Goal: Task Accomplishment & Management: Complete application form

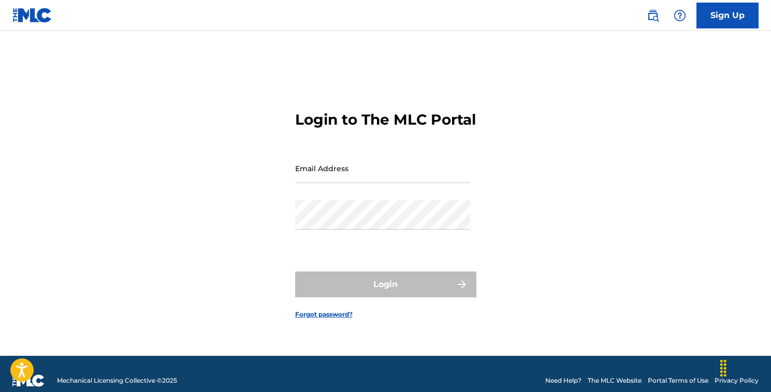
click at [333, 183] on input "Email Address" at bounding box center [382, 169] width 175 height 30
type input "[EMAIL_ADDRESS][DOMAIN_NAME]"
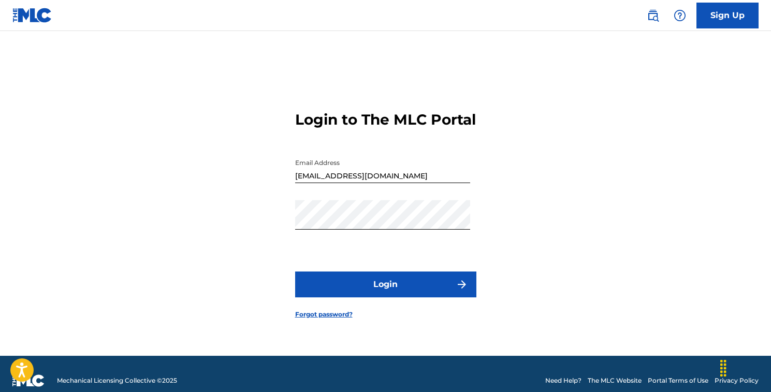
click at [379, 297] on button "Login" at bounding box center [385, 285] width 181 height 26
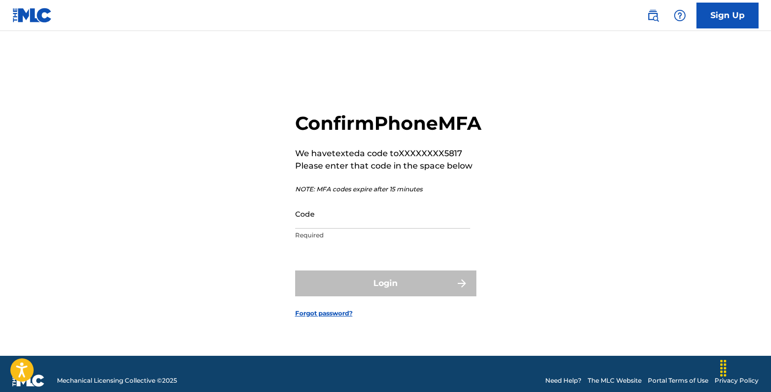
click at [339, 229] on input "Code" at bounding box center [382, 214] width 175 height 30
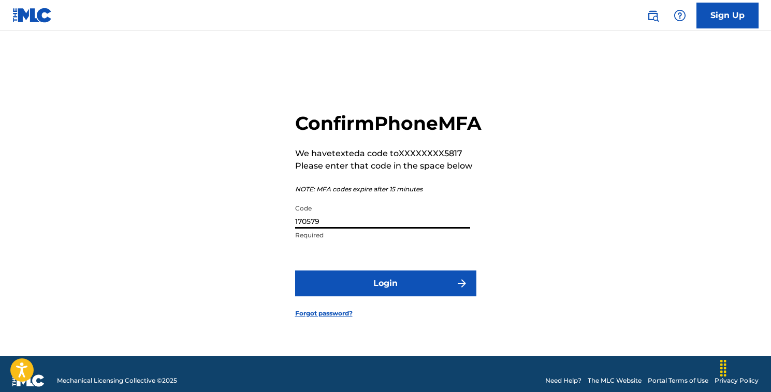
type input "170579"
click at [391, 293] on button "Login" at bounding box center [385, 284] width 181 height 26
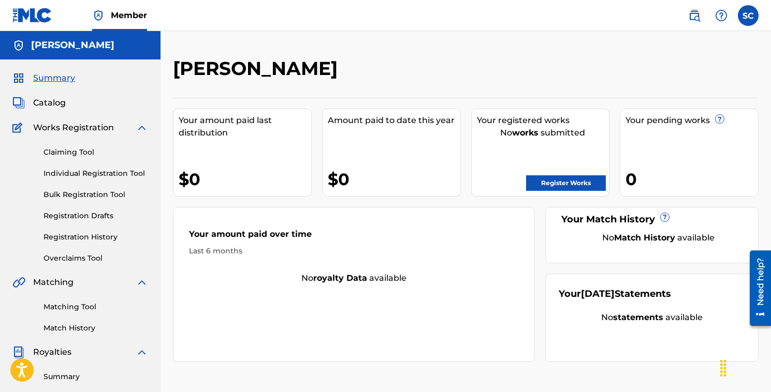
click at [567, 182] on link "Register Works" at bounding box center [566, 183] width 80 height 16
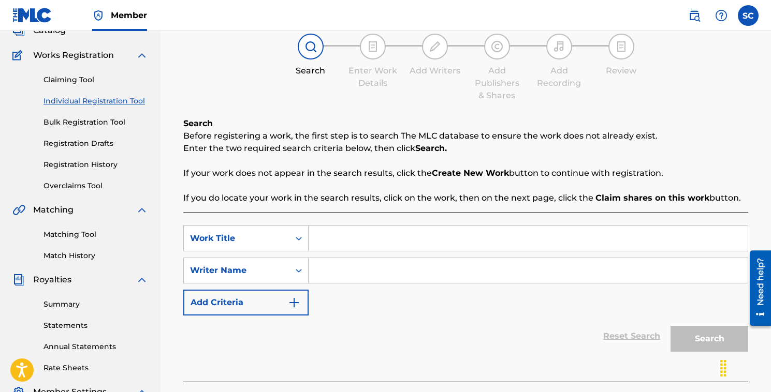
scroll to position [73, 0]
click at [335, 236] on input "Search Form" at bounding box center [528, 238] width 439 height 25
click at [344, 240] on input "The RIght Time" at bounding box center [528, 238] width 439 height 25
type input "The Right Time"
click at [335, 263] on input "Search Form" at bounding box center [528, 270] width 439 height 25
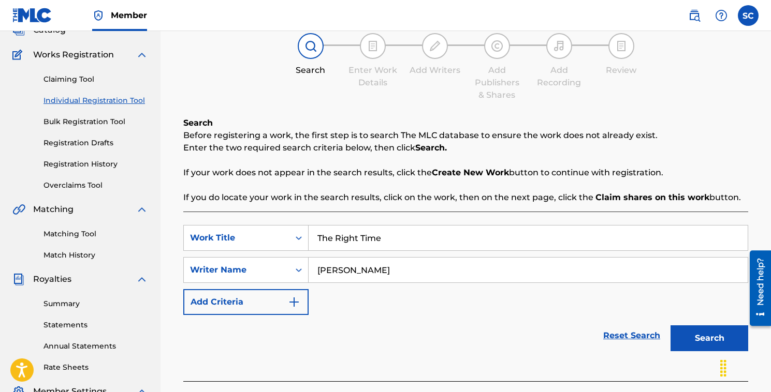
click at [717, 342] on button "Search" at bounding box center [709, 339] width 78 height 26
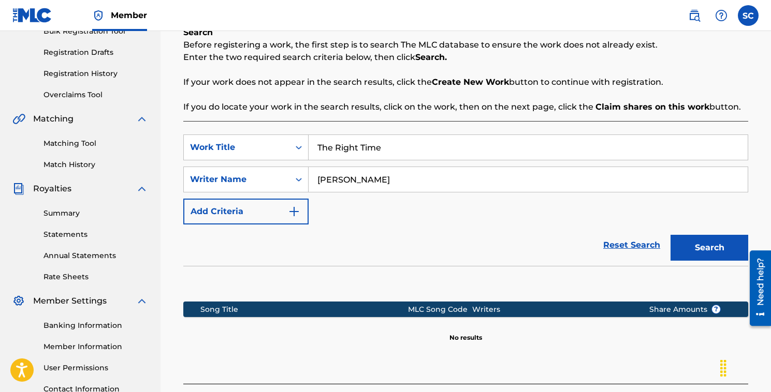
scroll to position [170, 0]
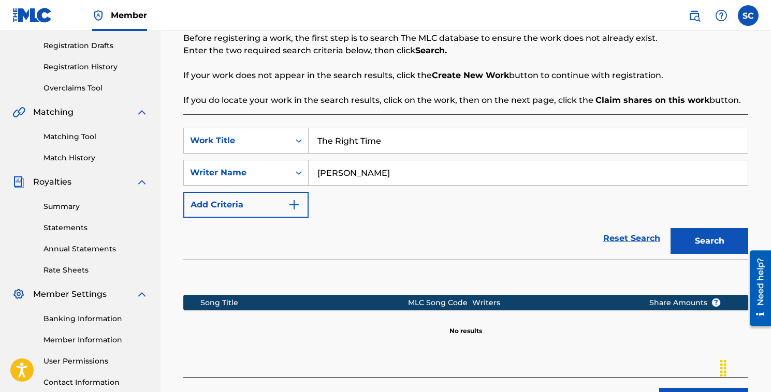
click at [706, 242] on button "Search" at bounding box center [709, 241] width 78 height 26
click at [427, 175] on input "[PERSON_NAME]" at bounding box center [528, 172] width 439 height 25
drag, startPoint x: 427, startPoint y: 175, endPoint x: 336, endPoint y: 177, distance: 90.1
click at [336, 177] on input "[PERSON_NAME]" at bounding box center [528, 172] width 439 height 25
type input "[PERSON_NAME]"
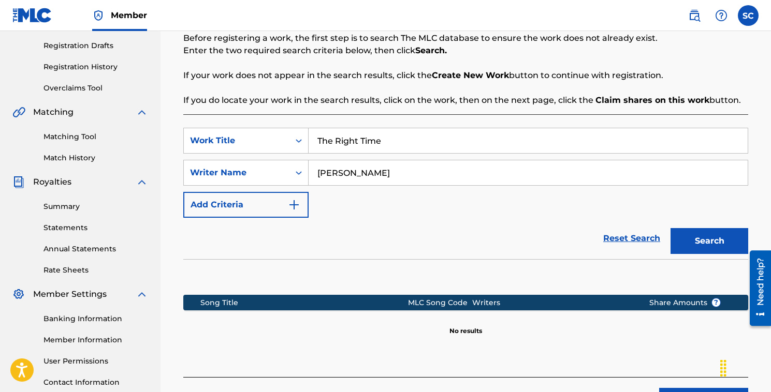
click at [690, 241] on button "Search" at bounding box center [709, 241] width 78 height 26
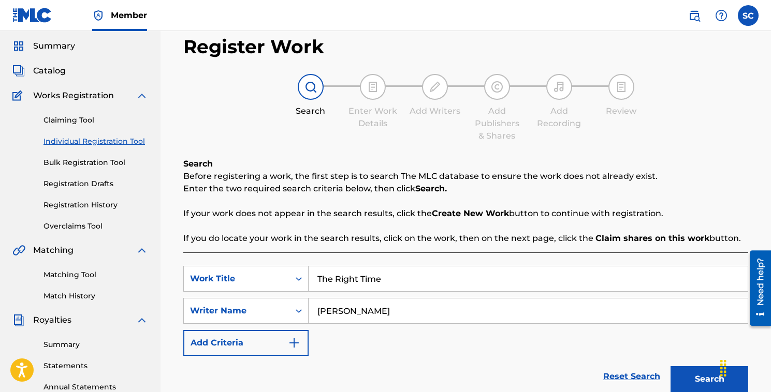
scroll to position [30, 0]
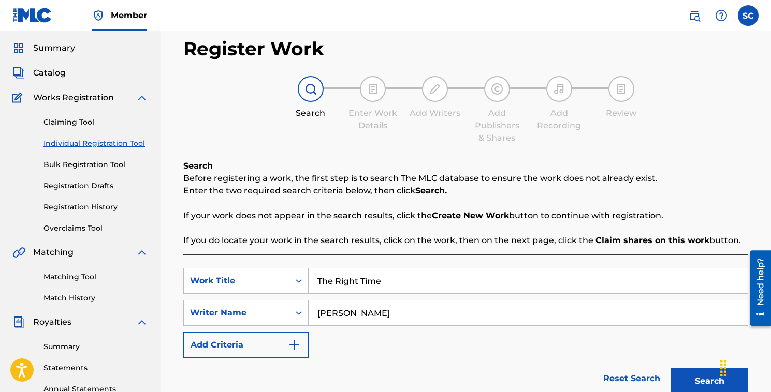
click at [110, 144] on link "Individual Registration Tool" at bounding box center [95, 143] width 105 height 11
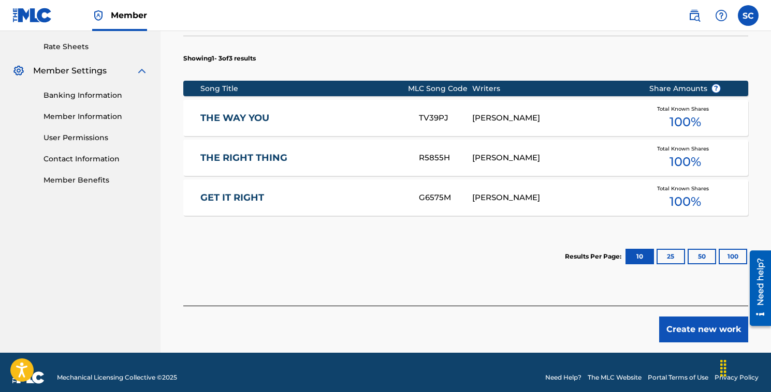
scroll to position [404, 0]
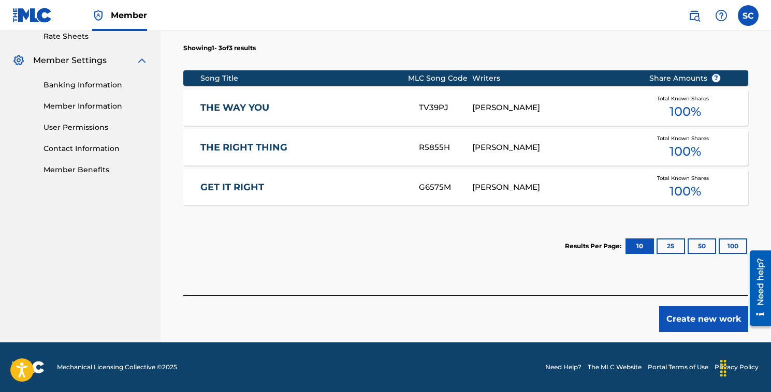
click at [699, 322] on button "Create new work" at bounding box center [703, 319] width 89 height 26
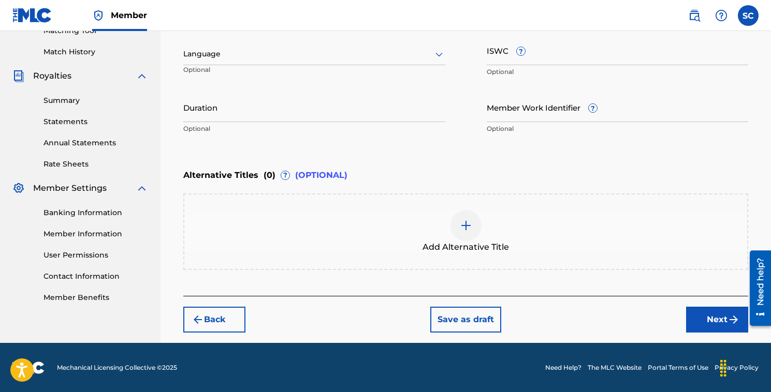
click at [261, 58] on div at bounding box center [314, 54] width 262 height 13
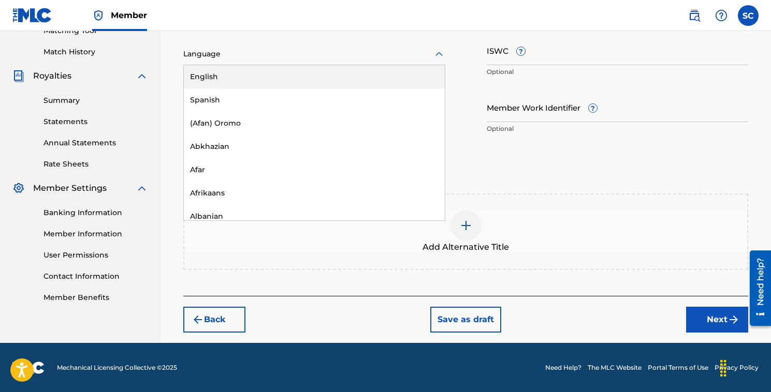
click at [234, 74] on div "English" at bounding box center [314, 76] width 261 height 23
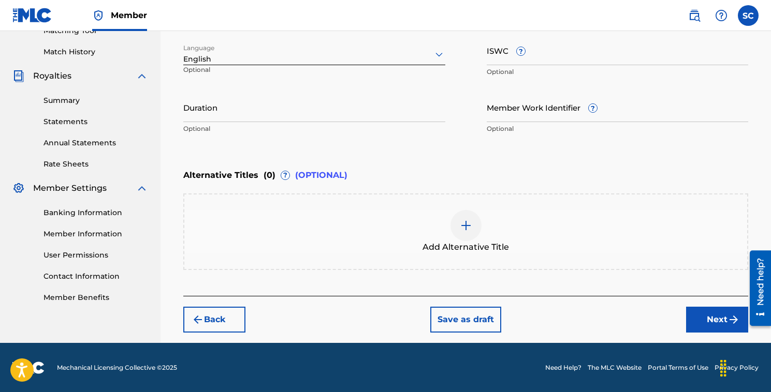
click at [243, 115] on input "Duration" at bounding box center [314, 108] width 262 height 30
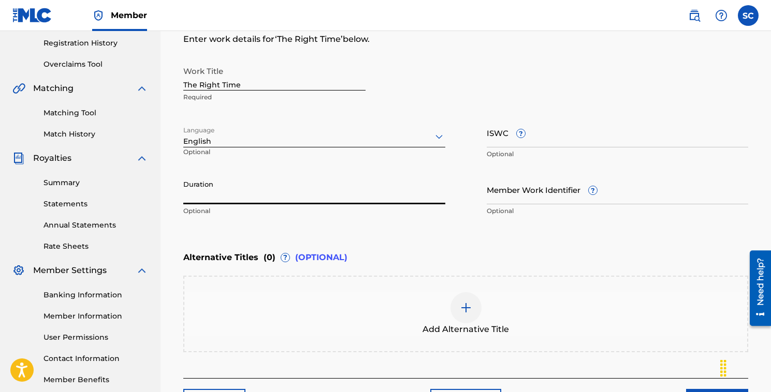
scroll to position [218, 0]
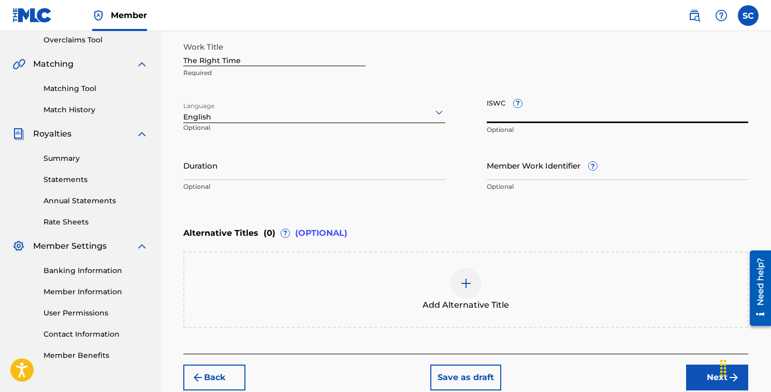
click at [506, 119] on input "ISWC ?" at bounding box center [618, 109] width 262 height 30
paste input "T3335630718"
type input "T3335630718"
click at [268, 178] on input "Duration" at bounding box center [314, 166] width 262 height 30
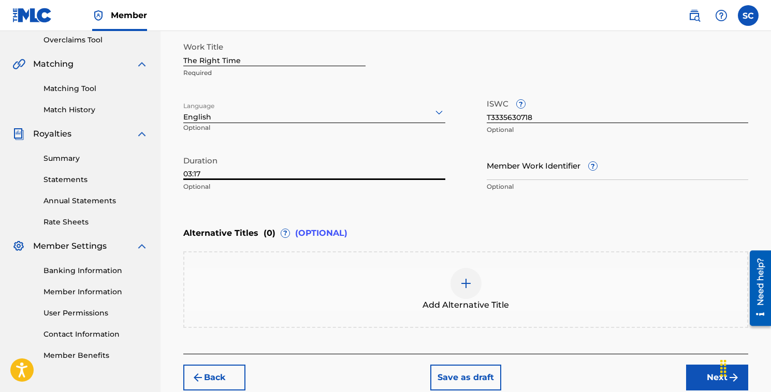
type input "03:17"
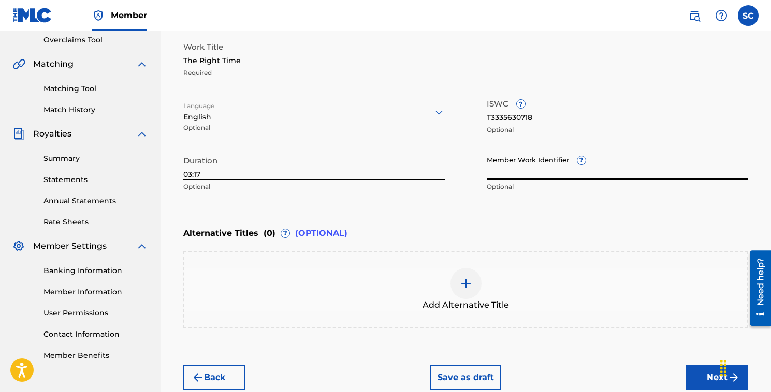
click at [529, 175] on input "Member Work Identifier ?" at bounding box center [618, 166] width 262 height 30
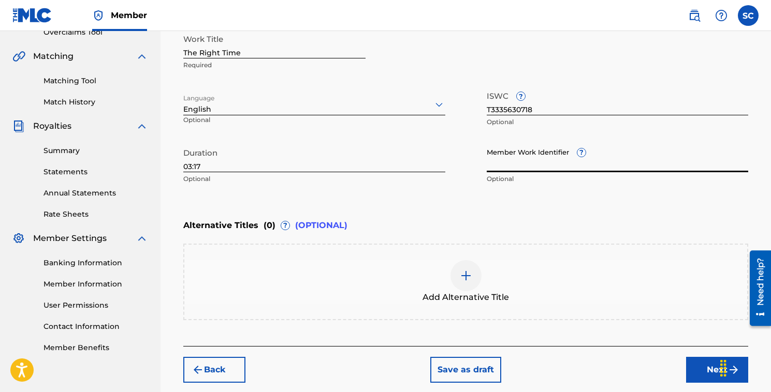
scroll to position [276, 0]
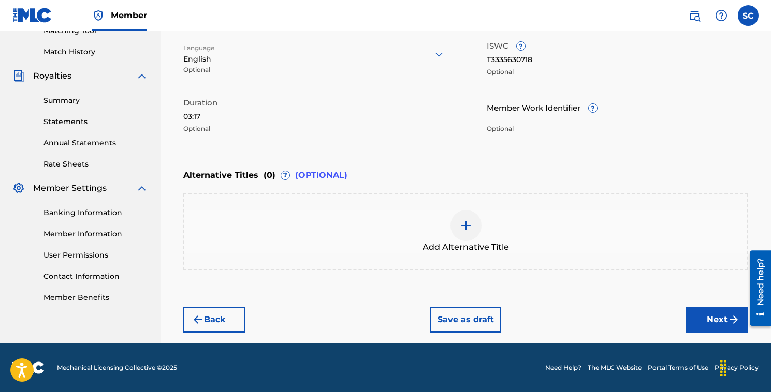
click at [714, 319] on button "Next" at bounding box center [717, 320] width 62 height 26
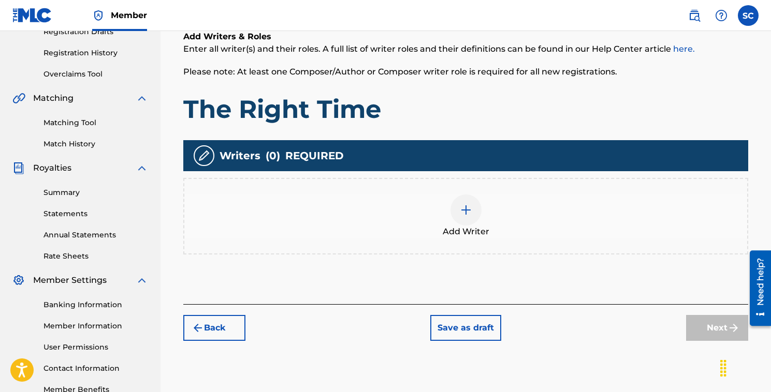
scroll to position [185, 0]
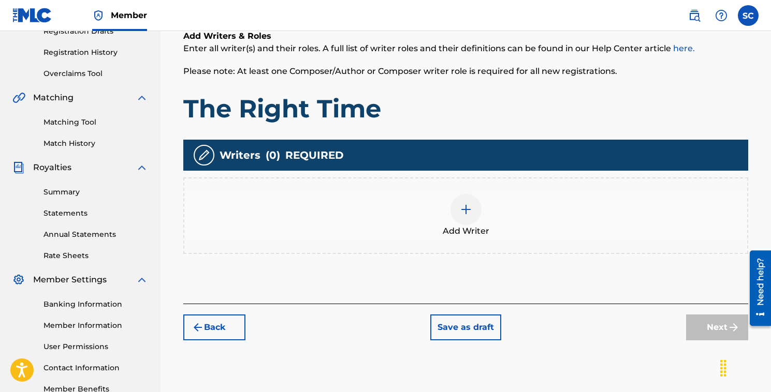
click at [470, 207] on img at bounding box center [466, 209] width 12 height 12
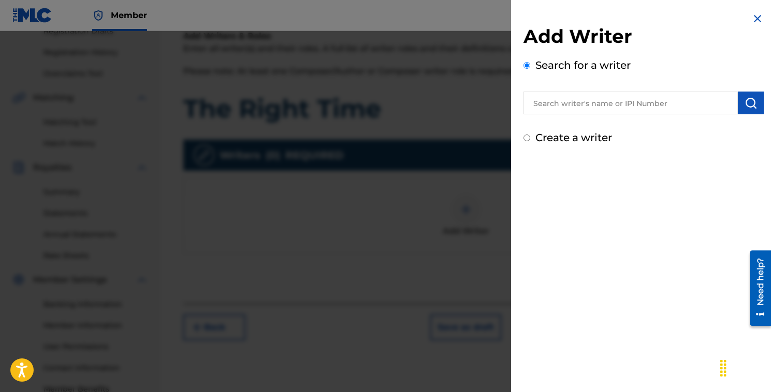
click at [575, 97] on input "text" at bounding box center [630, 103] width 214 height 23
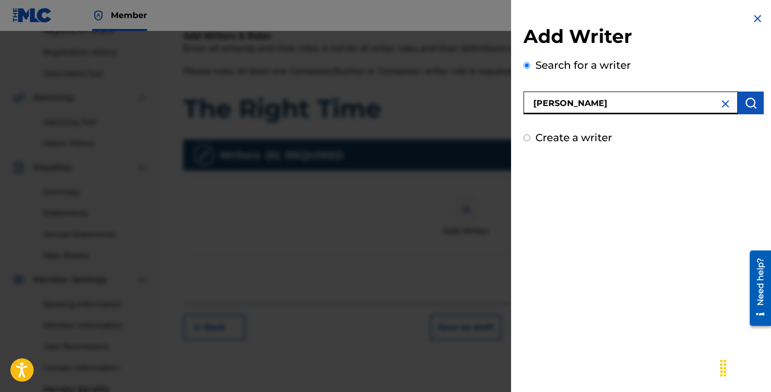
click at [595, 103] on input "[PERSON_NAME]" at bounding box center [630, 103] width 214 height 23
click at [637, 104] on input "[PERSON_NAME]" at bounding box center [630, 103] width 214 height 23
type input "[PERSON_NAME]"
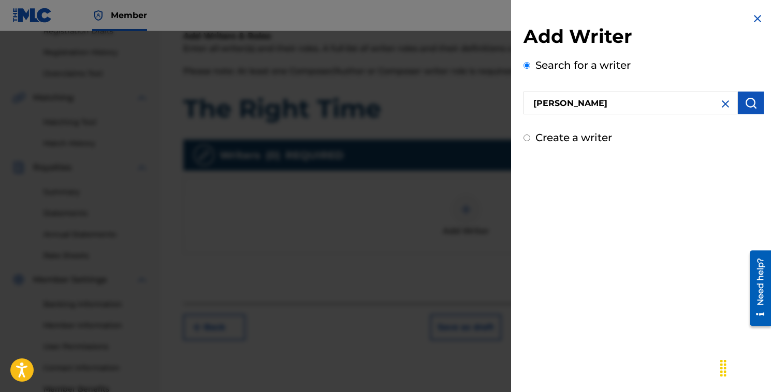
click at [744, 105] on img "submit" at bounding box center [750, 103] width 12 height 12
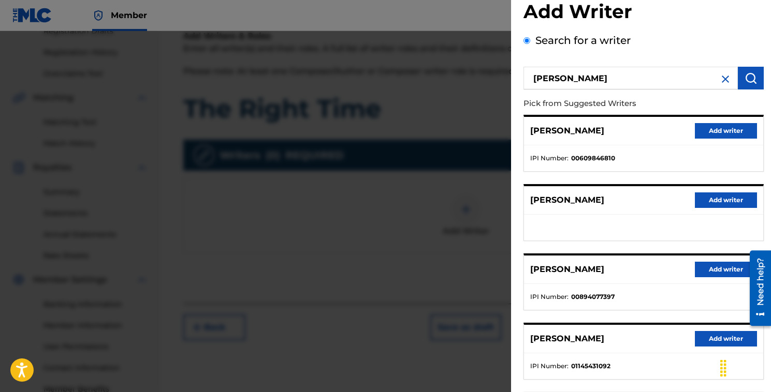
scroll to position [27, 0]
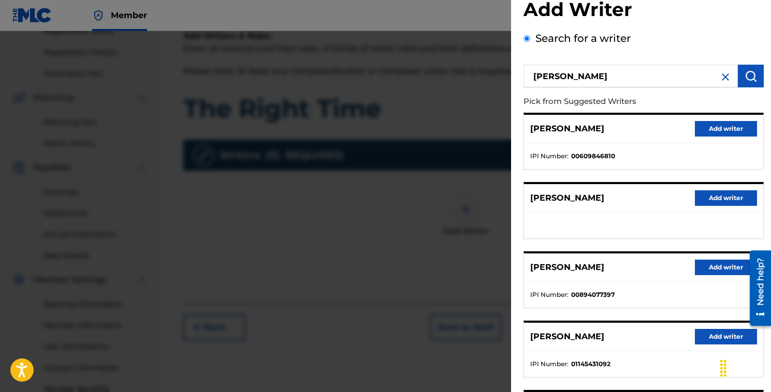
click at [723, 128] on button "Add writer" at bounding box center [726, 129] width 62 height 16
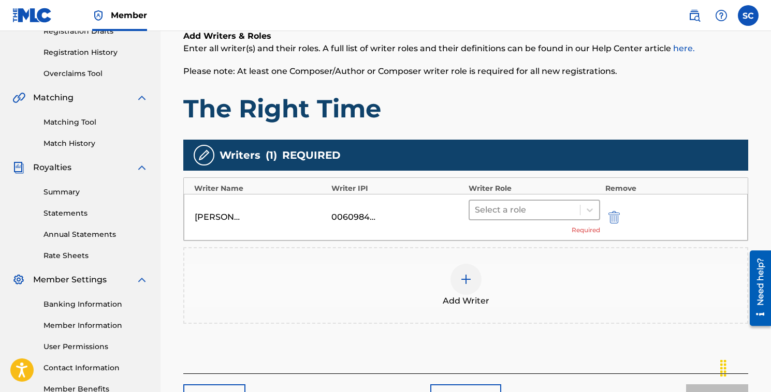
click at [500, 210] on div at bounding box center [525, 210] width 100 height 14
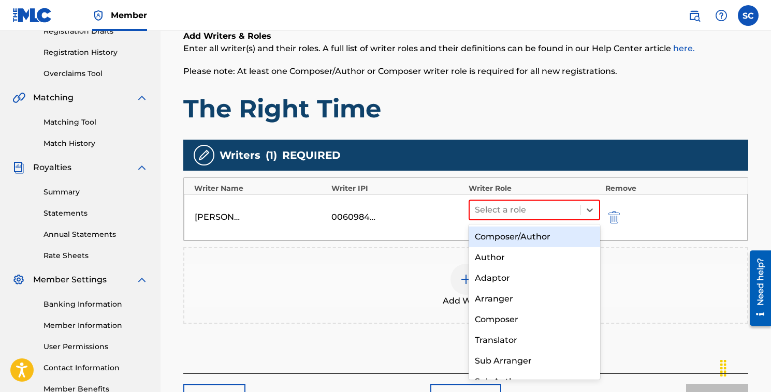
click at [502, 240] on div "Composer/Author" at bounding box center [533, 237] width 131 height 21
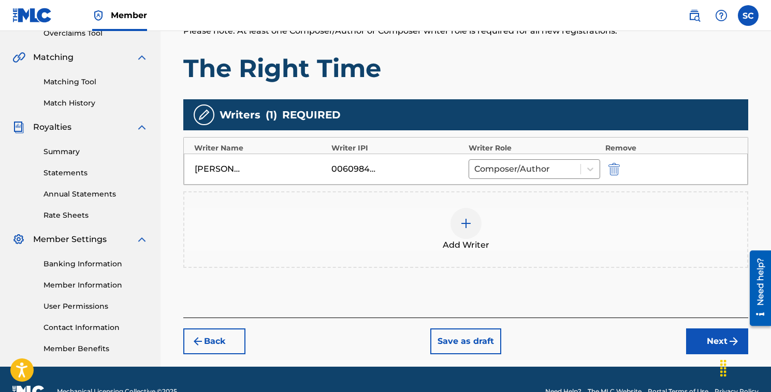
scroll to position [250, 0]
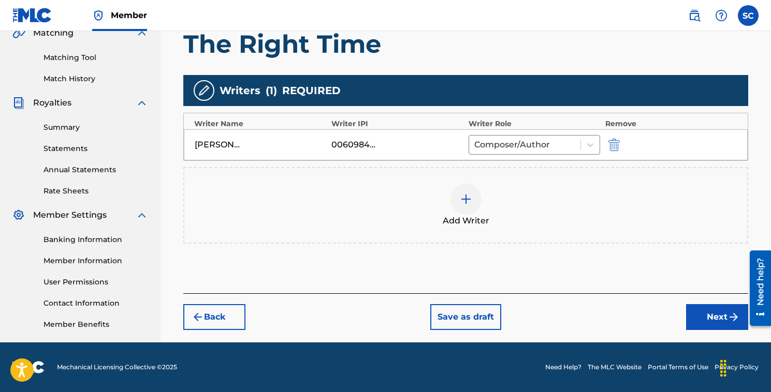
click at [715, 315] on button "Next" at bounding box center [717, 317] width 62 height 26
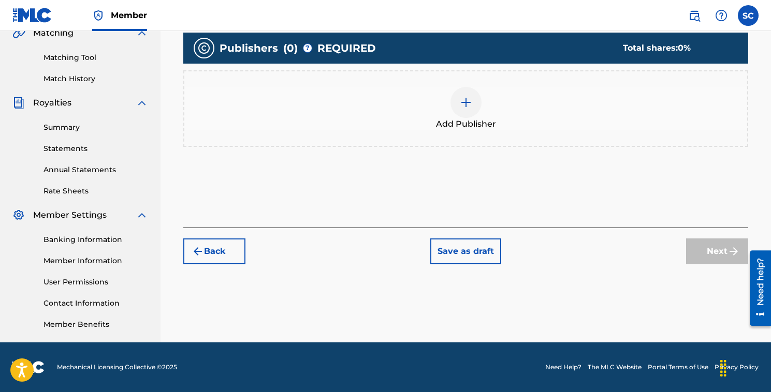
click at [465, 99] on img at bounding box center [466, 102] width 12 height 12
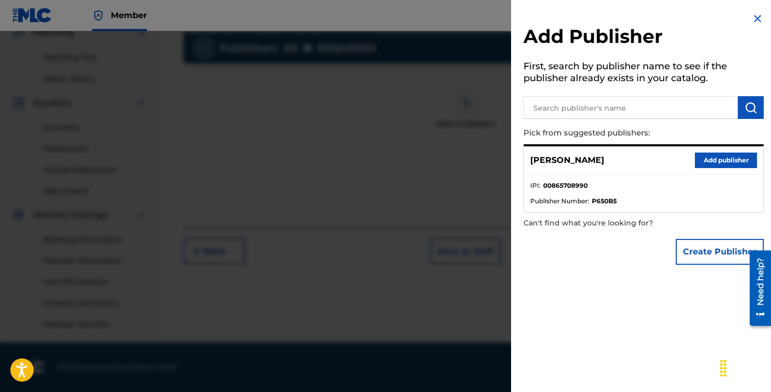
click at [597, 109] on input "text" at bounding box center [630, 107] width 214 height 23
click at [744, 108] on img "submit" at bounding box center [750, 107] width 12 height 12
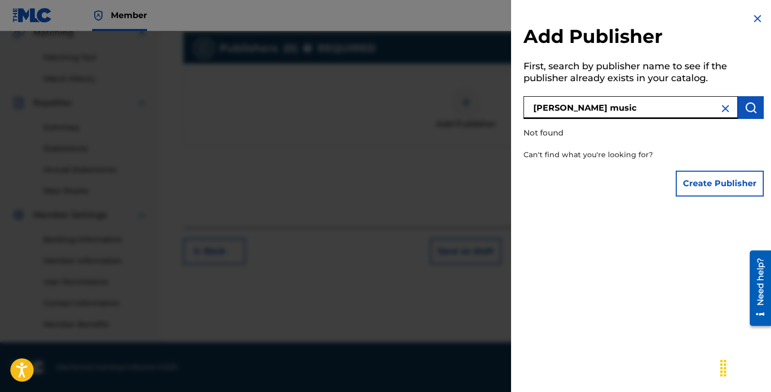
drag, startPoint x: 551, startPoint y: 108, endPoint x: 521, endPoint y: 106, distance: 30.1
click at [521, 106] on div "Add Publisher First, search by publisher name to see if the publisher already e…" at bounding box center [643, 107] width 265 height 214
type input "[PERSON_NAME] Music"
click at [700, 183] on button "Create Publisher" at bounding box center [720, 184] width 88 height 26
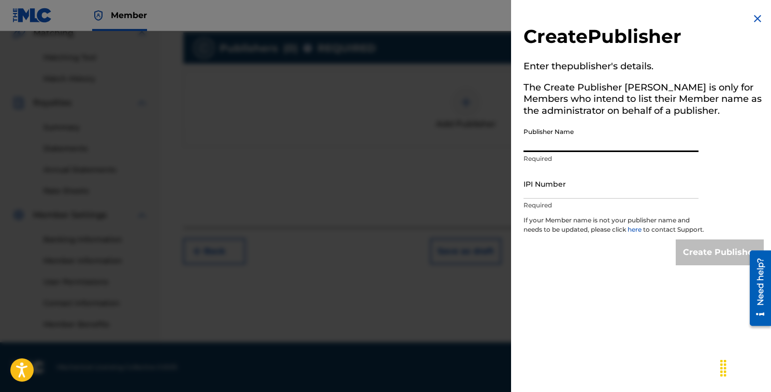
click at [631, 149] on input "Publisher Name" at bounding box center [610, 138] width 175 height 30
type input "[PERSON_NAME] Music"
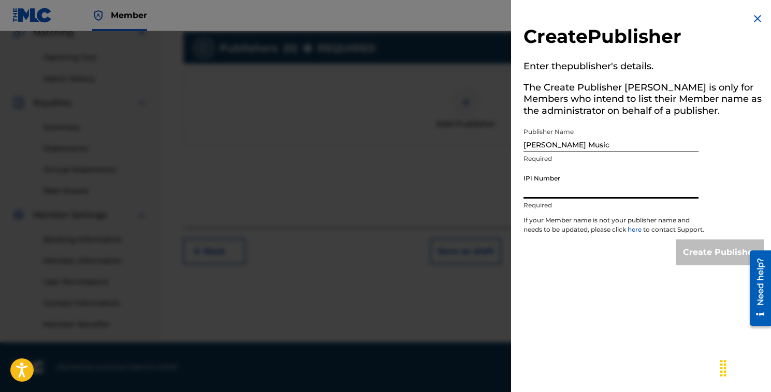
click at [574, 193] on input "IPI Number" at bounding box center [610, 184] width 175 height 30
paste input "865708990"
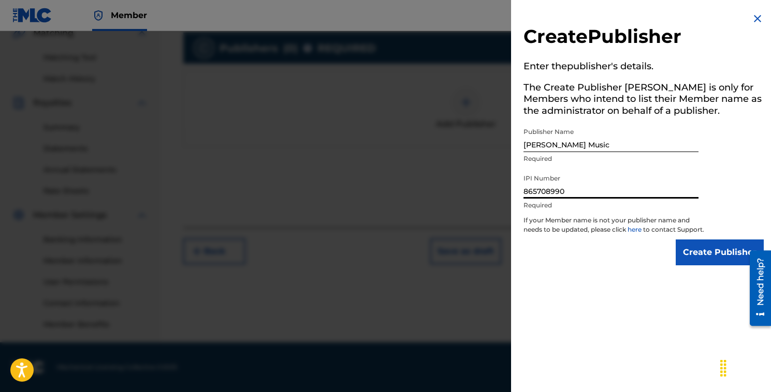
type input "865708990"
click at [716, 265] on input "Create Publisher" at bounding box center [720, 253] width 88 height 26
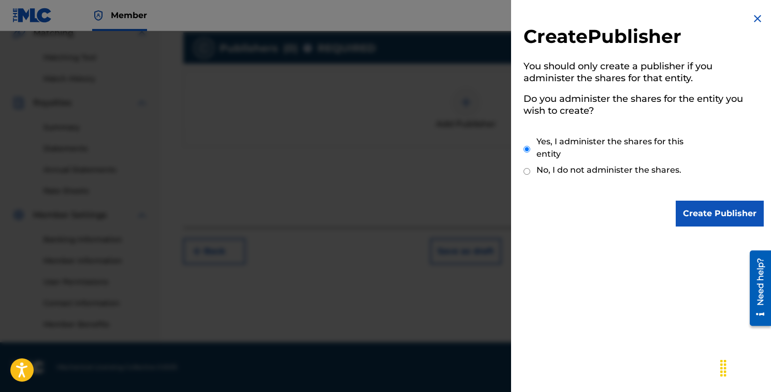
click at [525, 173] on input "No, I do not administer the shares." at bounding box center [526, 172] width 7 height 10
radio input "true"
click at [721, 211] on input "Create Publisher" at bounding box center [720, 214] width 88 height 26
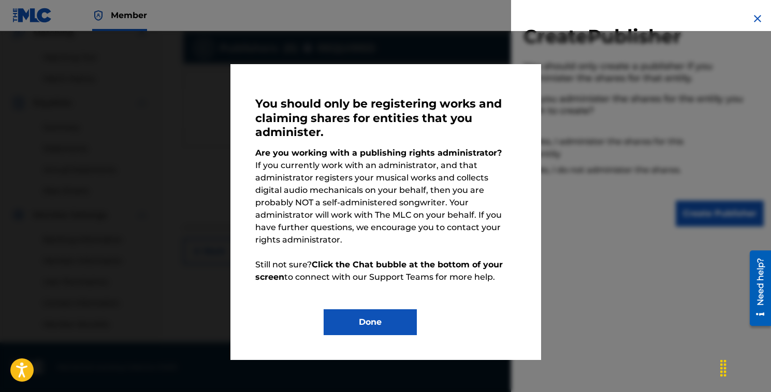
click at [383, 310] on button "Done" at bounding box center [370, 323] width 93 height 26
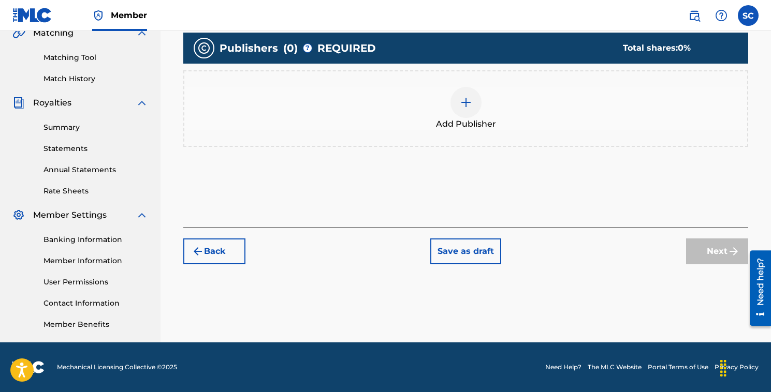
click at [466, 101] on img at bounding box center [466, 102] width 12 height 12
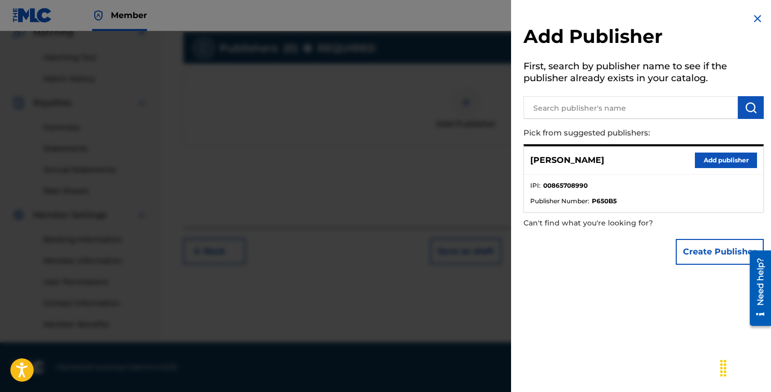
click at [575, 108] on input "text" at bounding box center [630, 107] width 214 height 23
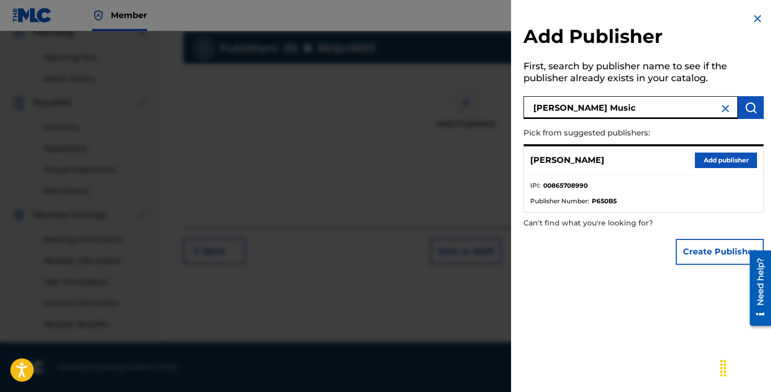
type input "[PERSON_NAME] Music"
click at [751, 107] on img "submit" at bounding box center [750, 107] width 12 height 12
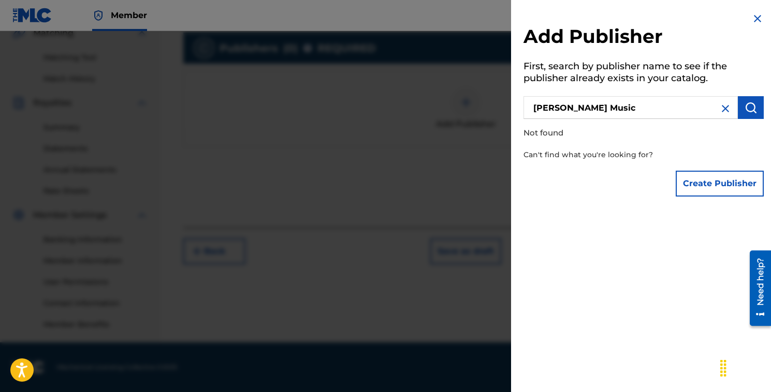
click at [716, 181] on button "Create Publisher" at bounding box center [720, 184] width 88 height 26
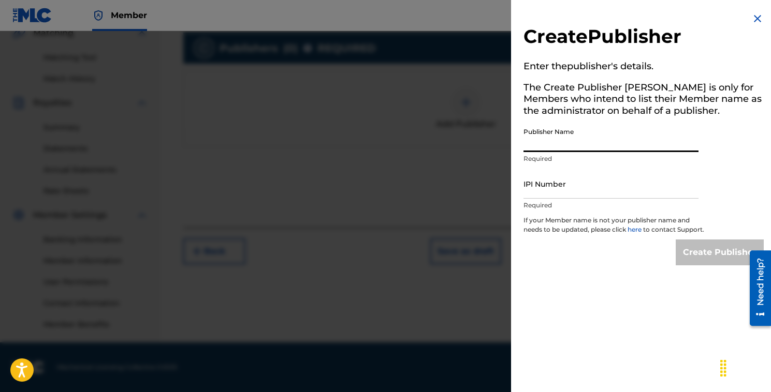
click at [571, 148] on input "Publisher Name" at bounding box center [610, 138] width 175 height 30
type input "[PERSON_NAME] Music"
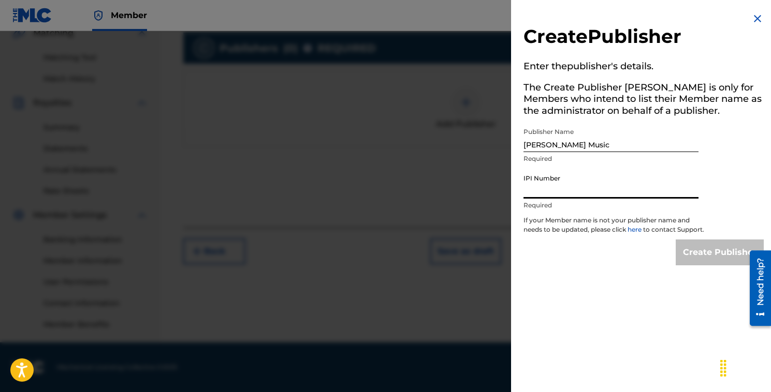
click at [563, 191] on input "IPI Number" at bounding box center [610, 184] width 175 height 30
paste input "865708990"
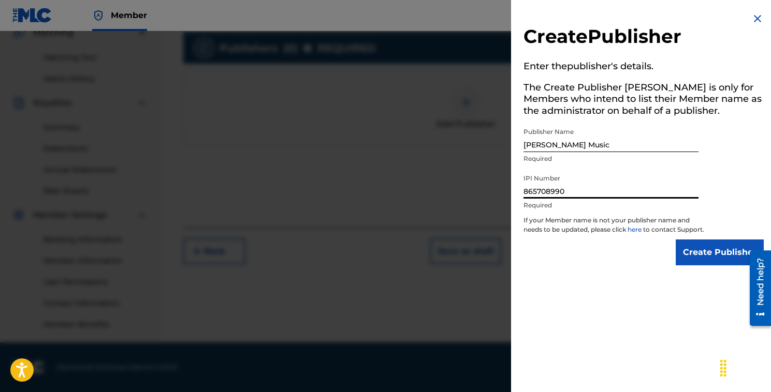
type input "865708990"
click at [716, 263] on input "Create Publisher" at bounding box center [720, 253] width 88 height 26
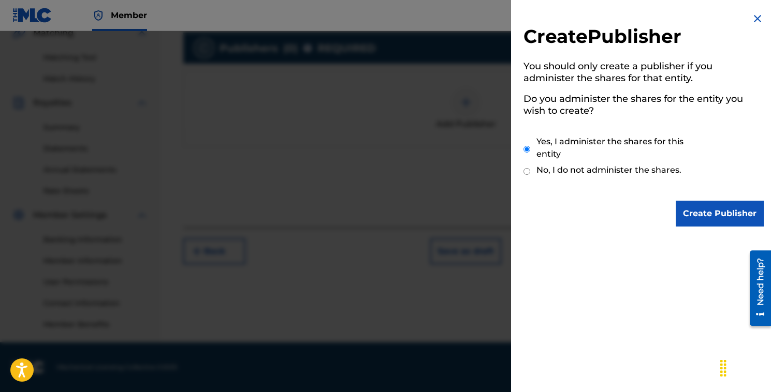
click at [715, 213] on input "Create Publisher" at bounding box center [720, 214] width 88 height 26
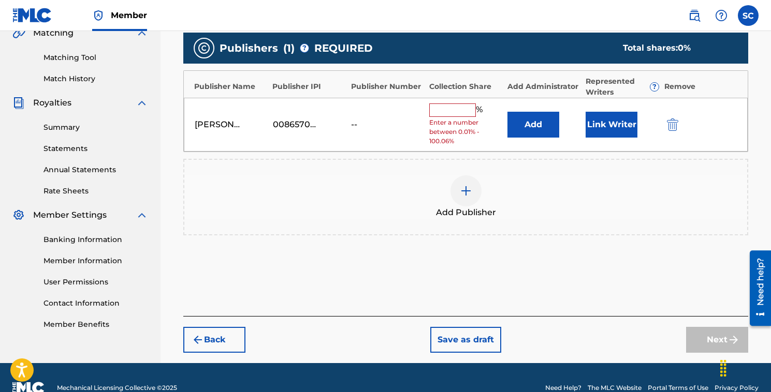
click at [450, 111] on input "text" at bounding box center [452, 110] width 47 height 13
type input "100"
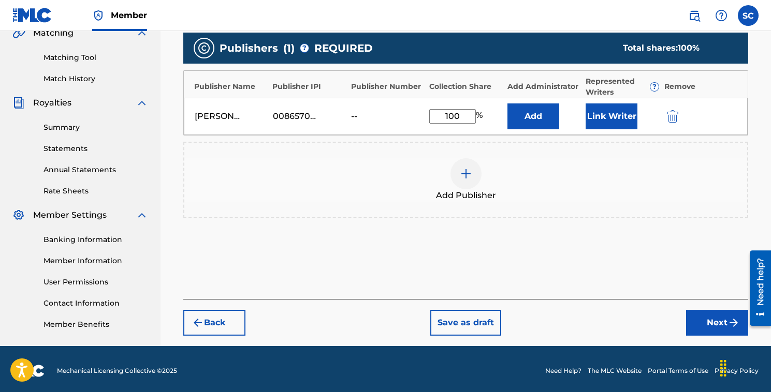
click at [613, 115] on button "Link Writer" at bounding box center [611, 117] width 52 height 26
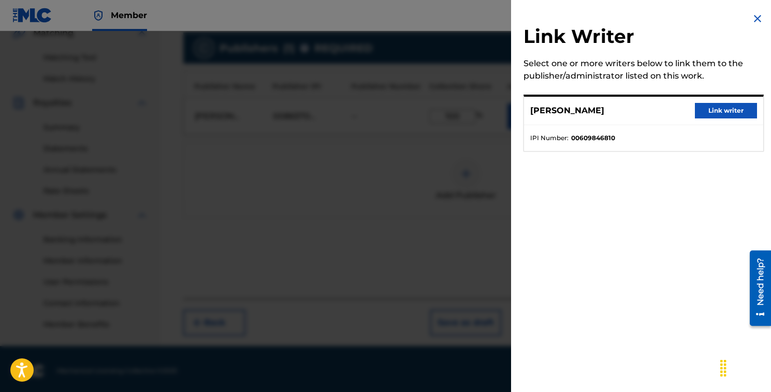
click at [604, 115] on p "[PERSON_NAME]" at bounding box center [567, 111] width 74 height 12
click at [701, 111] on button "Link writer" at bounding box center [726, 111] width 62 height 16
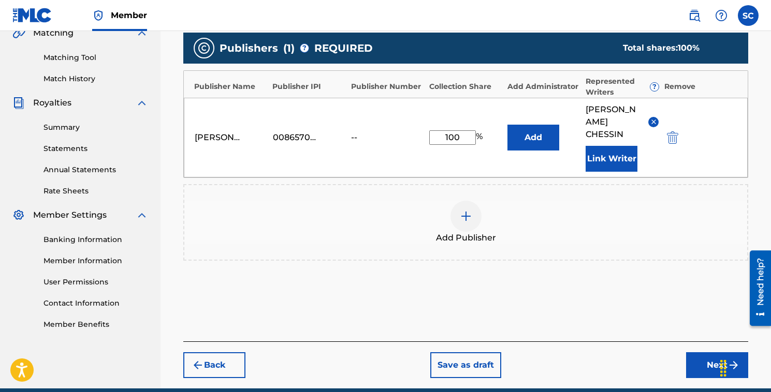
click at [537, 135] on button "Add" at bounding box center [533, 138] width 52 height 26
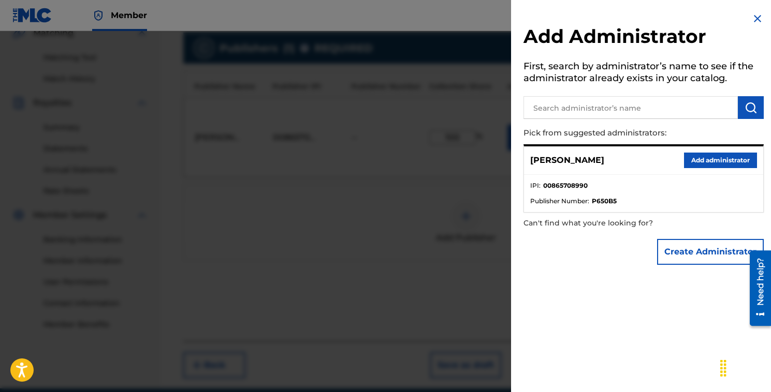
click at [703, 162] on button "Add administrator" at bounding box center [720, 161] width 73 height 16
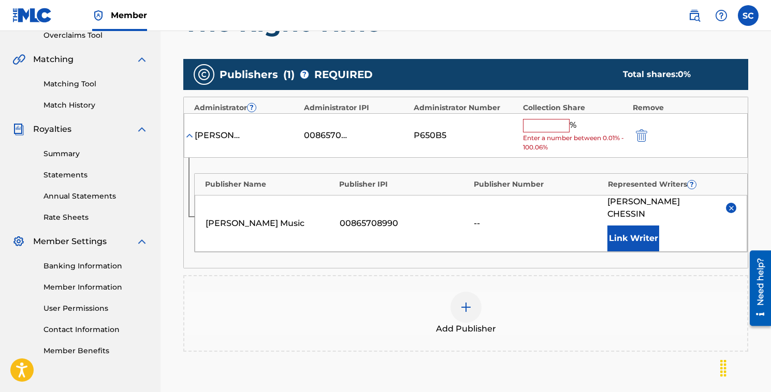
scroll to position [223, 0]
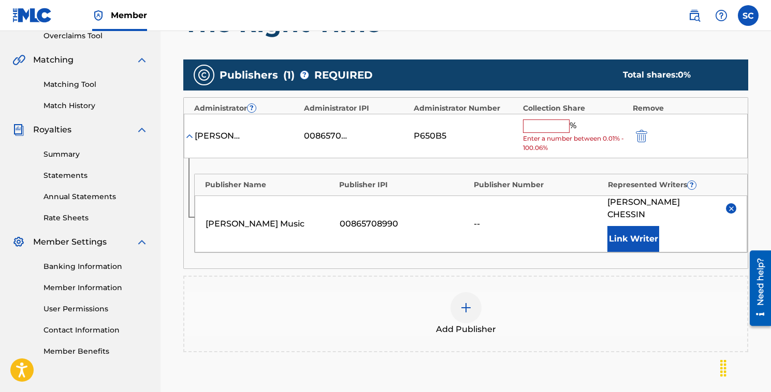
click at [540, 126] on input "text" at bounding box center [546, 126] width 47 height 13
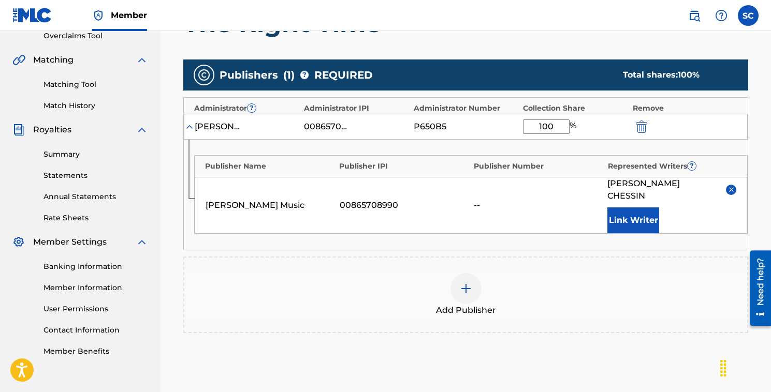
type input "100"
click at [630, 222] on button "Link Writer" at bounding box center [633, 221] width 52 height 26
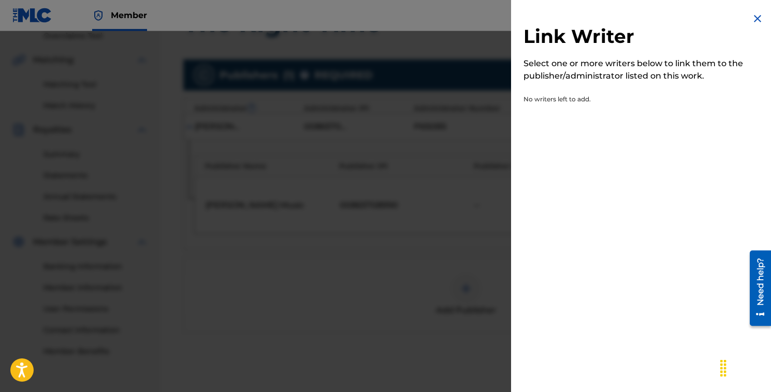
click at [754, 19] on img at bounding box center [757, 18] width 12 height 12
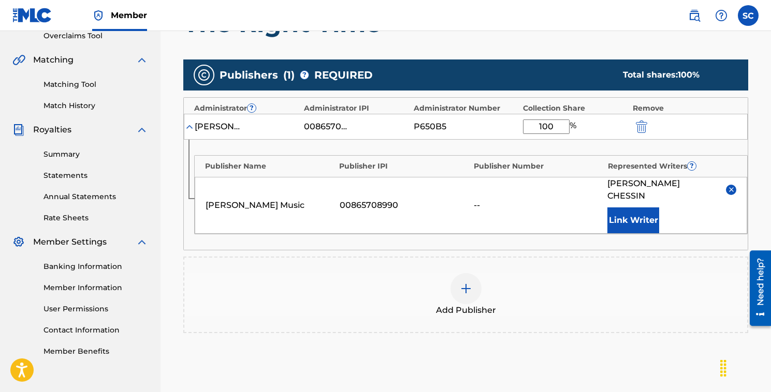
click at [611, 281] on div "Add Publisher" at bounding box center [465, 294] width 563 height 43
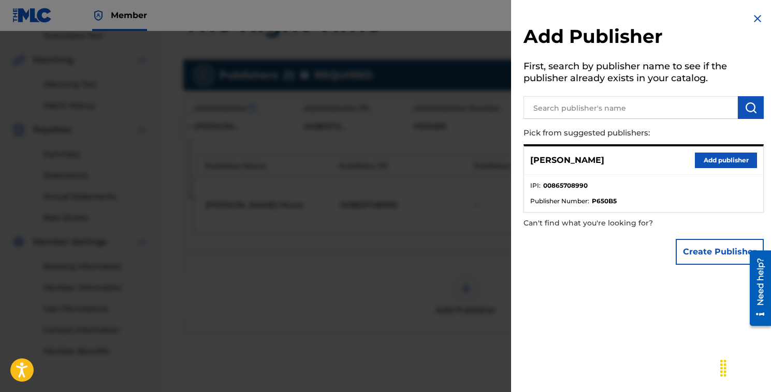
click at [754, 18] on img at bounding box center [757, 18] width 12 height 12
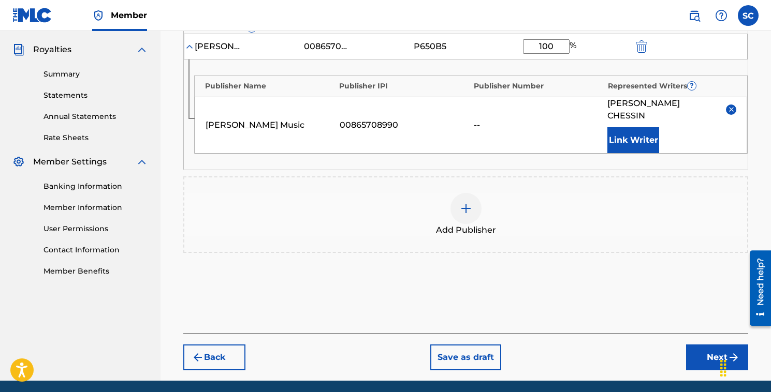
scroll to position [341, 0]
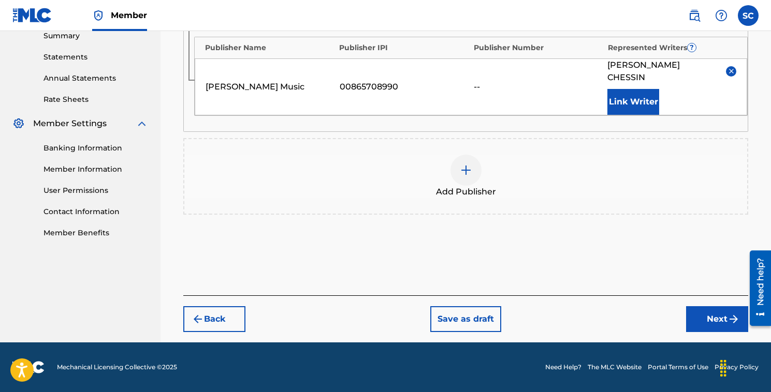
click at [718, 317] on button "Next" at bounding box center [717, 319] width 62 height 26
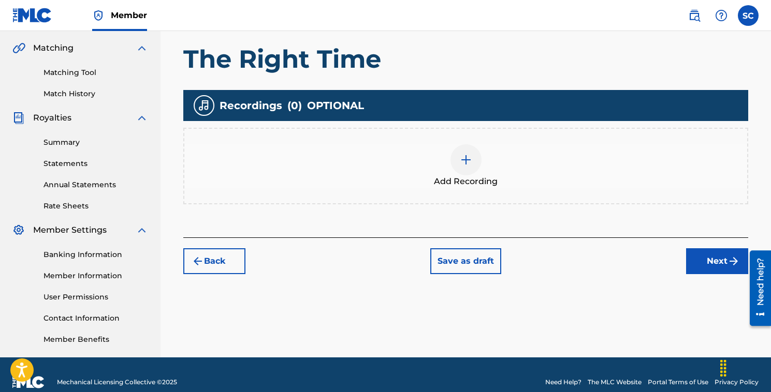
scroll to position [250, 0]
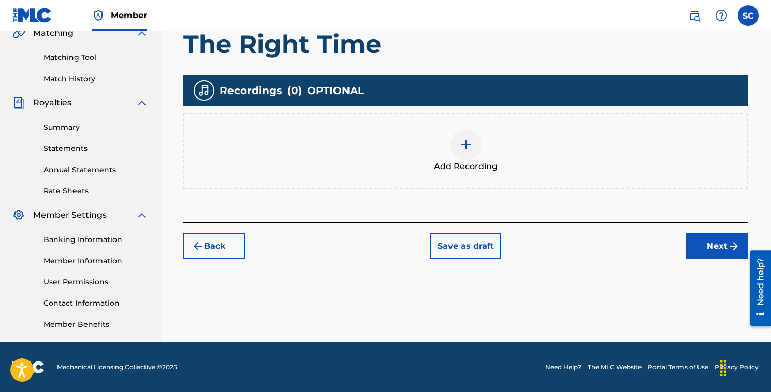
click at [467, 141] on img at bounding box center [466, 145] width 12 height 12
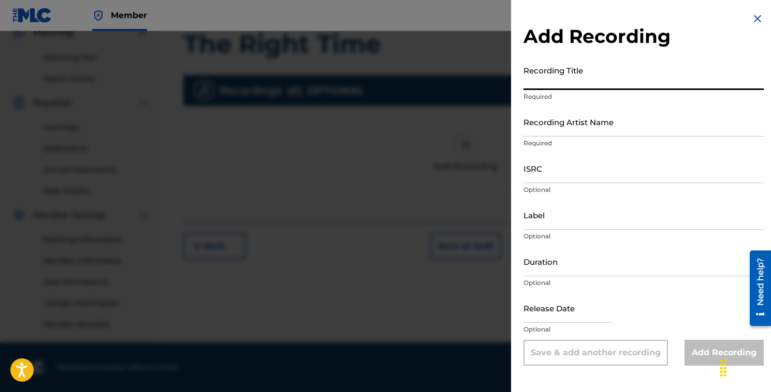
click at [552, 85] on input "Recording Title" at bounding box center [643, 76] width 240 height 30
type input "The Right Time"
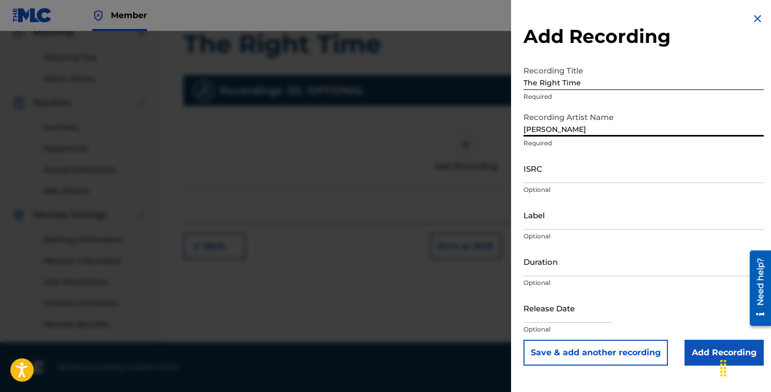
type input "[PERSON_NAME]"
click at [563, 175] on input "ISRC" at bounding box center [643, 169] width 240 height 30
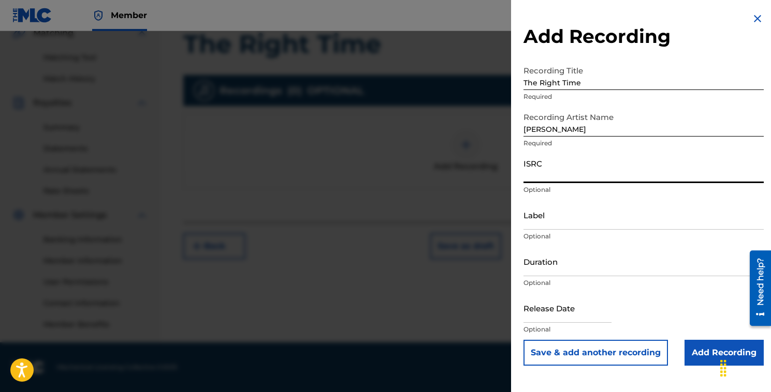
paste input "QZWV32556357"
type input "QZWV32556357"
click at [561, 224] on input "Label" at bounding box center [643, 215] width 240 height 30
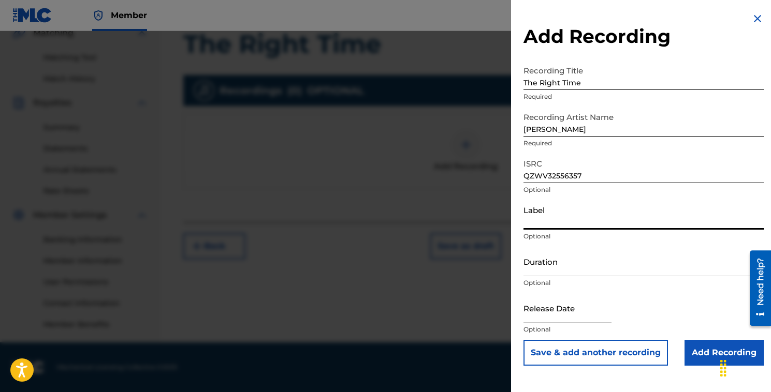
type input "[PERSON_NAME] Music"
click at [572, 271] on input "Duration" at bounding box center [643, 262] width 240 height 30
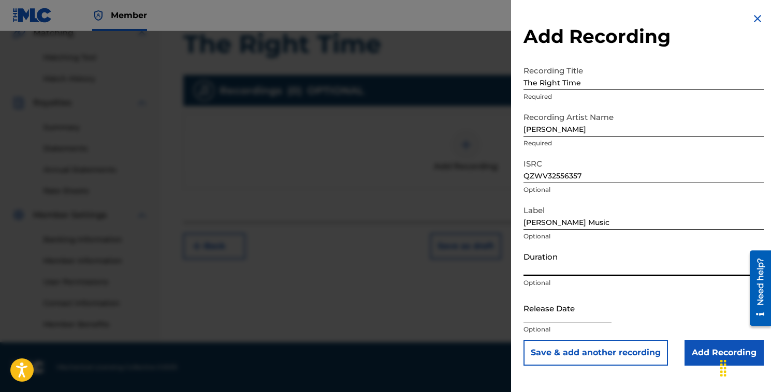
type input "03:17"
click at [563, 314] on input "text" at bounding box center [567, 309] width 88 height 30
select select "7"
select select "2025"
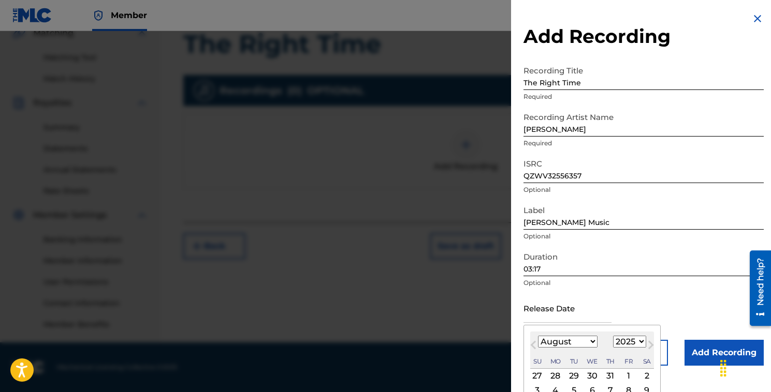
type input "[DATE]"
select select "6"
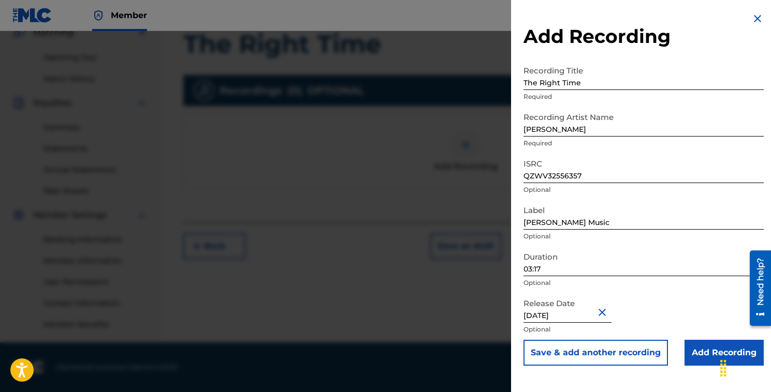
scroll to position [0, 0]
click at [620, 236] on form "Recording Title The Right Time Required Recording Artist Name [PERSON_NAME] Req…" at bounding box center [643, 213] width 240 height 305
click at [702, 353] on input "Add Recording" at bounding box center [723, 353] width 79 height 26
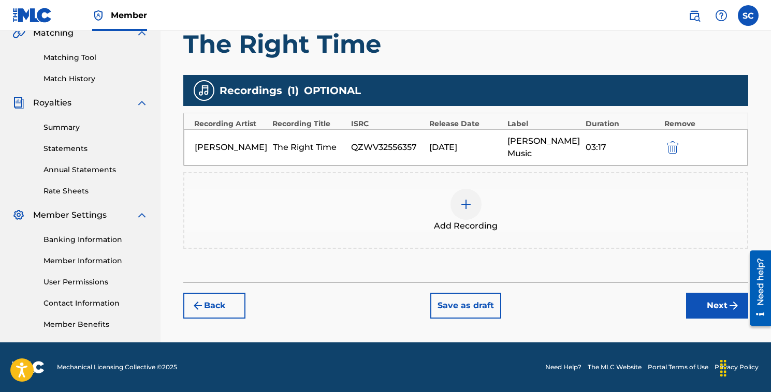
click at [723, 304] on button "Next" at bounding box center [717, 306] width 62 height 26
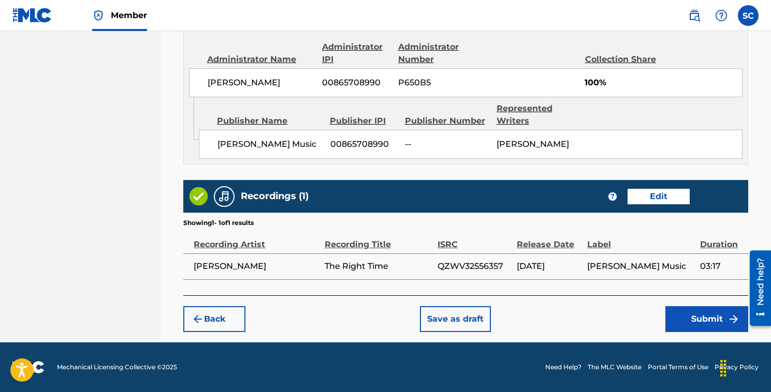
scroll to position [583, 0]
click at [702, 316] on button "Submit" at bounding box center [706, 319] width 83 height 26
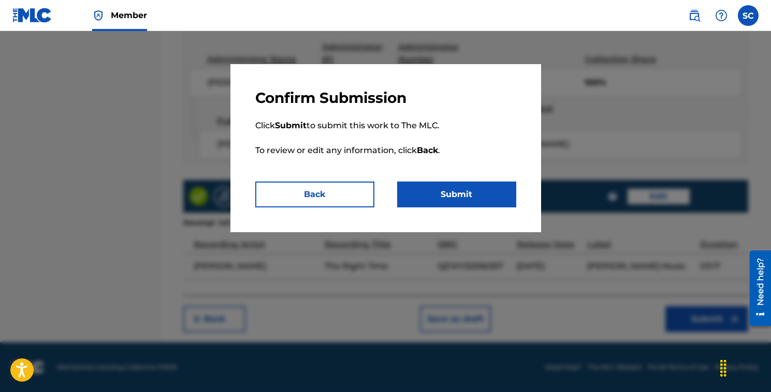
click at [455, 193] on button "Submit" at bounding box center [456, 195] width 119 height 26
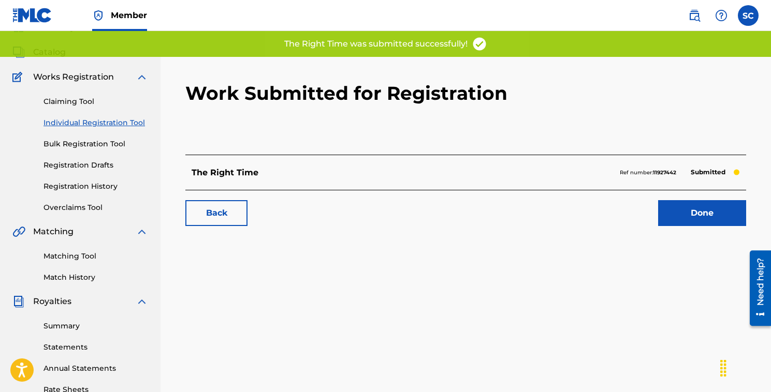
scroll to position [54, 0]
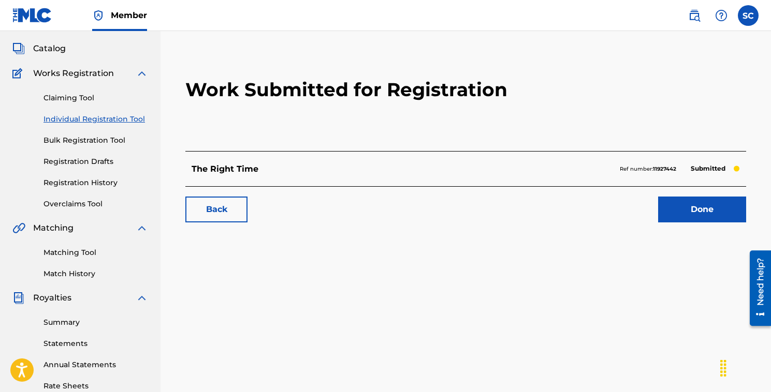
click at [705, 211] on link "Done" at bounding box center [702, 210] width 88 height 26
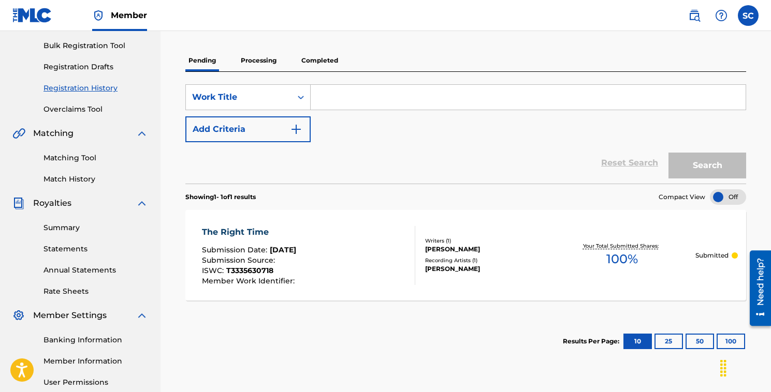
scroll to position [150, 0]
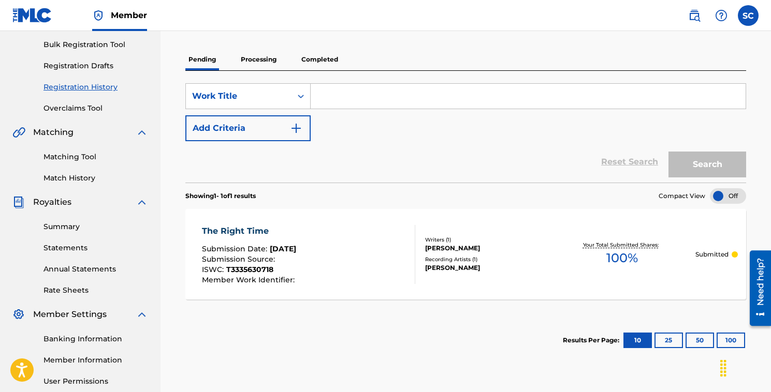
click at [401, 95] on input "Search Form" at bounding box center [528, 96] width 435 height 25
click at [342, 139] on div "SearchWithCriteria915187e9-0e4d-491d-83e4-c5a6c92f017b Work Title Add Criteria" at bounding box center [465, 112] width 561 height 58
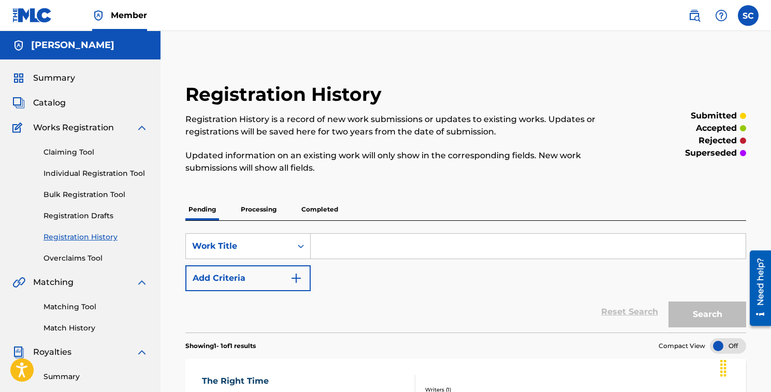
click at [97, 129] on span "Works Registration" at bounding box center [73, 128] width 81 height 12
click at [92, 174] on link "Individual Registration Tool" at bounding box center [95, 173] width 105 height 11
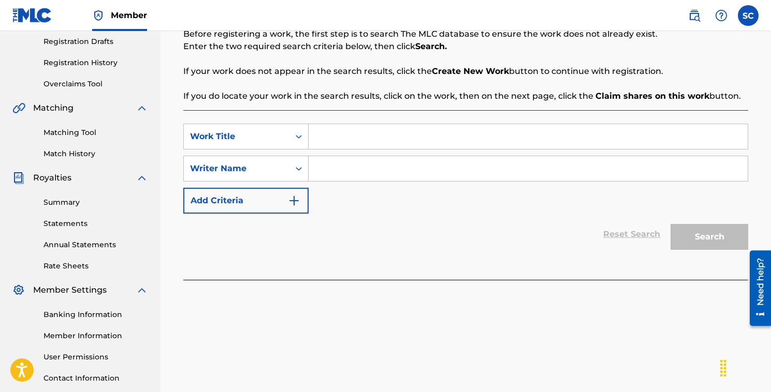
scroll to position [179, 0]
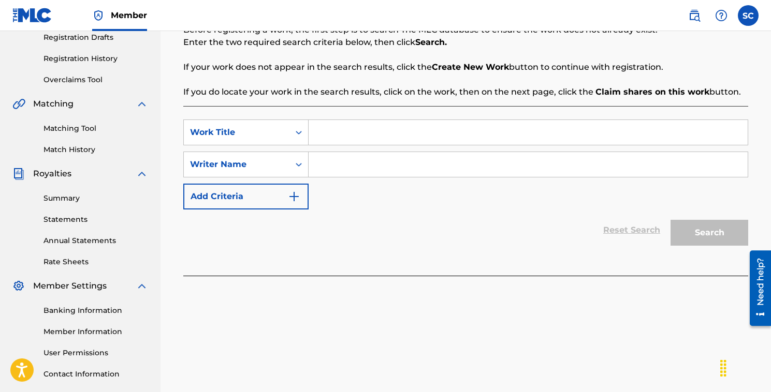
click at [337, 137] on input "Search Form" at bounding box center [528, 132] width 439 height 25
type input "Different Dimension"
click at [352, 166] on input "Search Form" at bounding box center [528, 164] width 439 height 25
type input "[PERSON_NAME]"
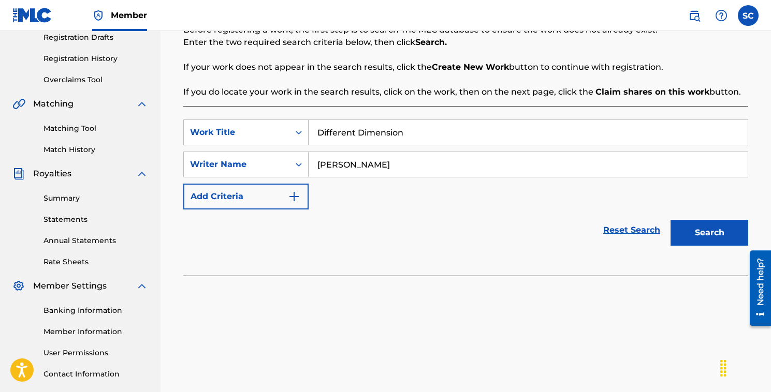
click at [715, 229] on button "Search" at bounding box center [709, 233] width 78 height 26
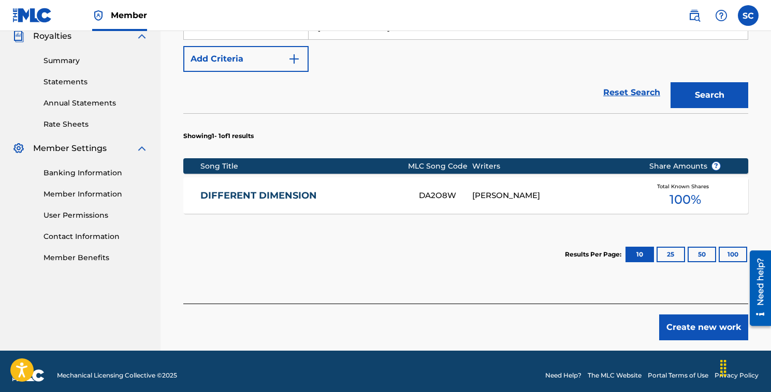
scroll to position [325, 0]
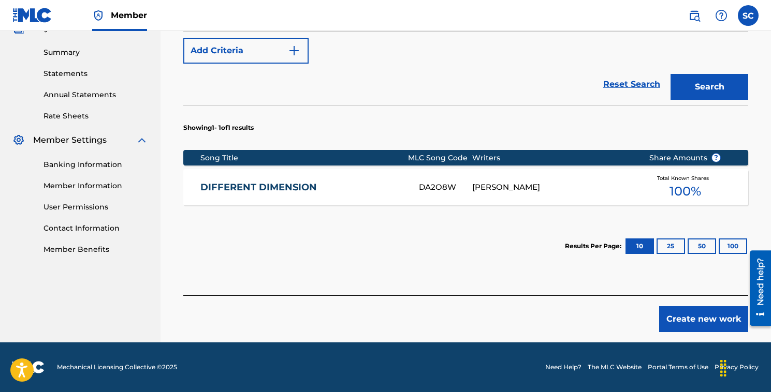
click at [308, 188] on link "DIFFERENT DIMENSION" at bounding box center [302, 188] width 204 height 12
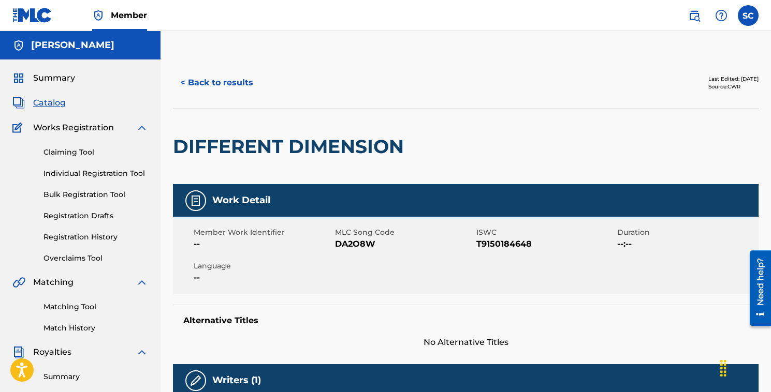
click at [230, 82] on button "< Back to results" at bounding box center [216, 83] width 87 height 26
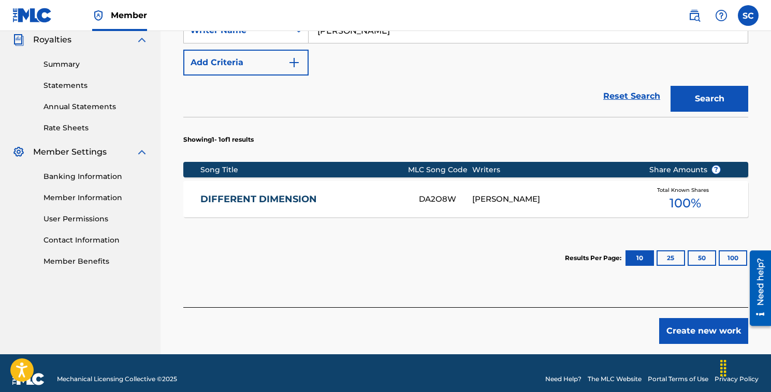
scroll to position [325, 0]
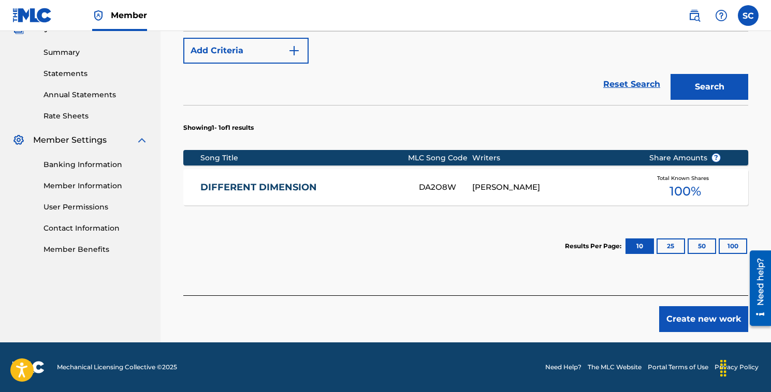
click at [701, 321] on button "Create new work" at bounding box center [703, 319] width 89 height 26
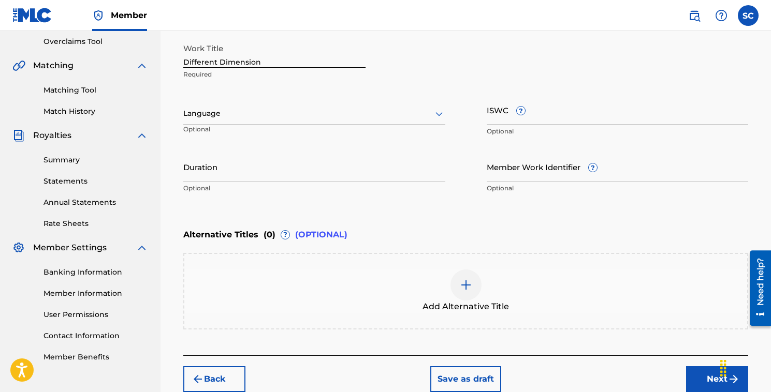
scroll to position [216, 0]
click at [305, 116] on div at bounding box center [314, 114] width 262 height 13
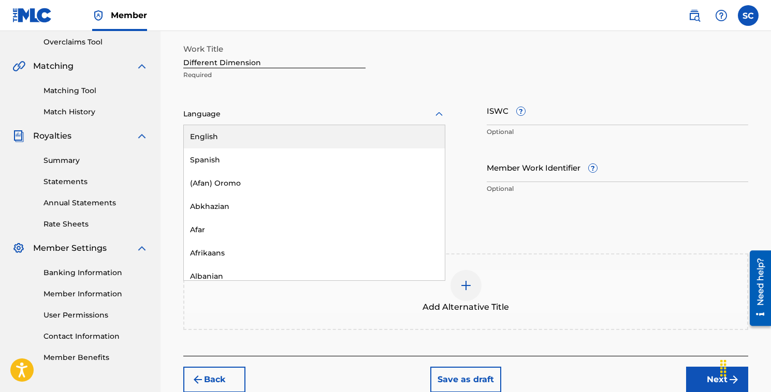
click at [258, 135] on div "English" at bounding box center [314, 136] width 261 height 23
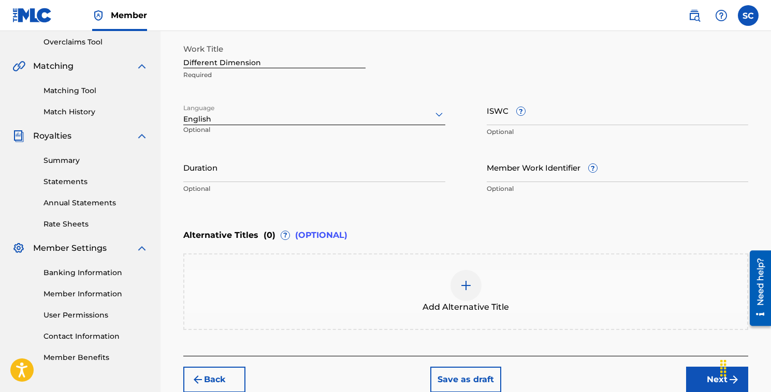
click at [534, 118] on input "ISWC ?" at bounding box center [618, 111] width 262 height 30
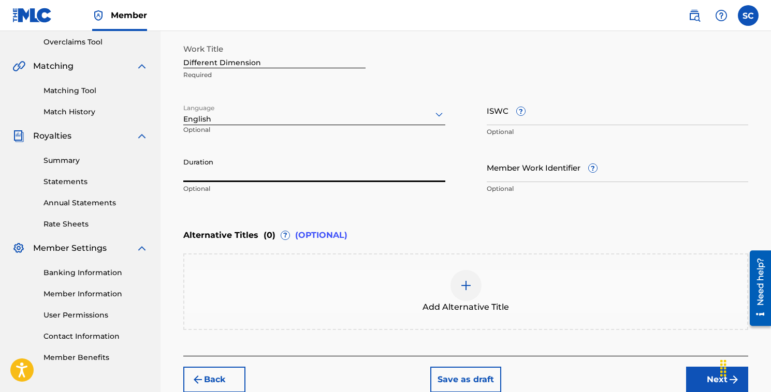
click at [294, 178] on input "Duration" at bounding box center [314, 168] width 262 height 30
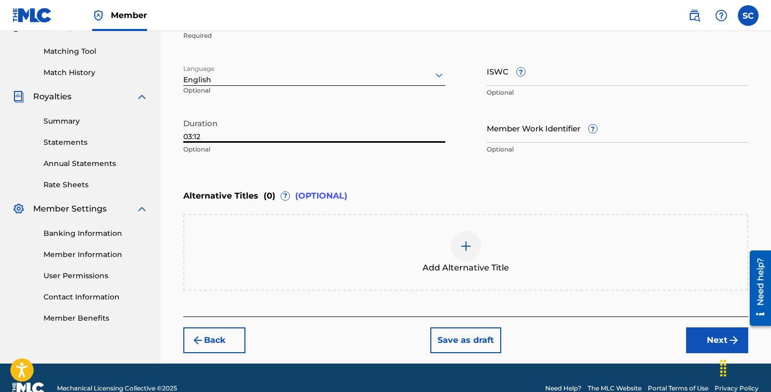
scroll to position [276, 0]
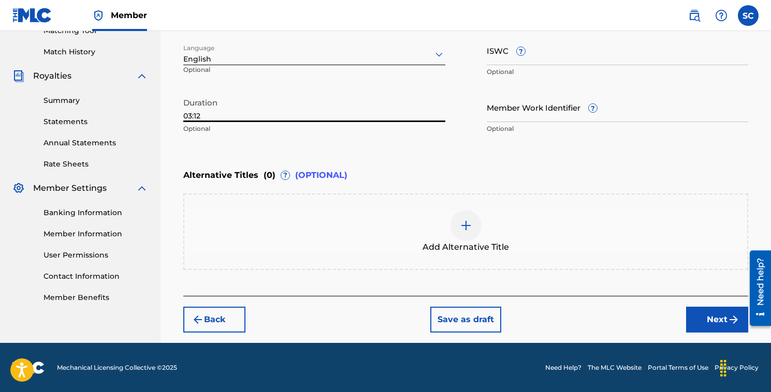
type input "03:12"
click at [713, 318] on button "Next" at bounding box center [717, 320] width 62 height 26
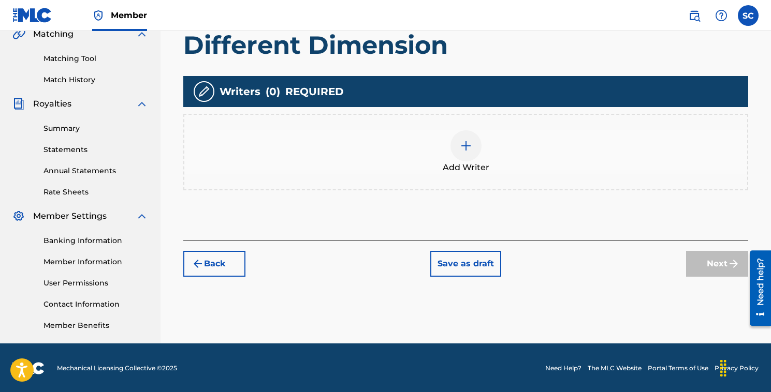
scroll to position [250, 0]
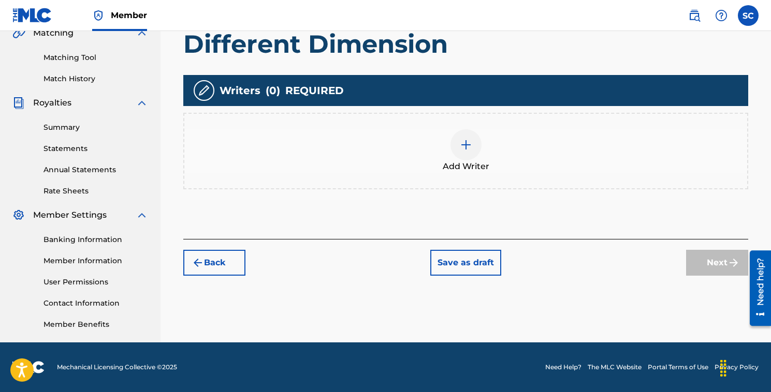
click at [465, 140] on img at bounding box center [466, 145] width 12 height 12
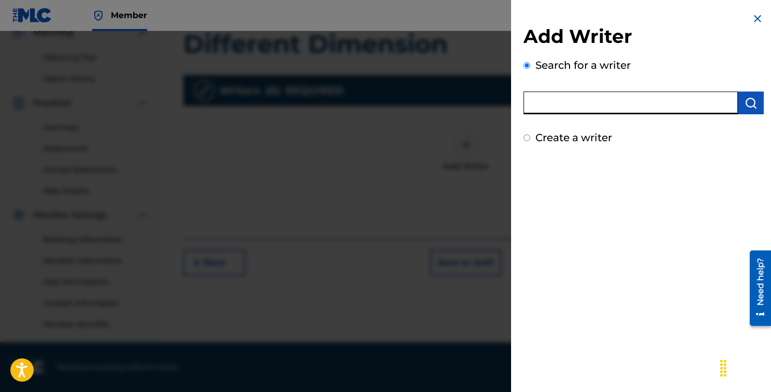
click at [573, 104] on input "text" at bounding box center [630, 103] width 214 height 23
type input "[PERSON_NAME]"
click at [598, 103] on input "[PERSON_NAME]" at bounding box center [630, 103] width 214 height 23
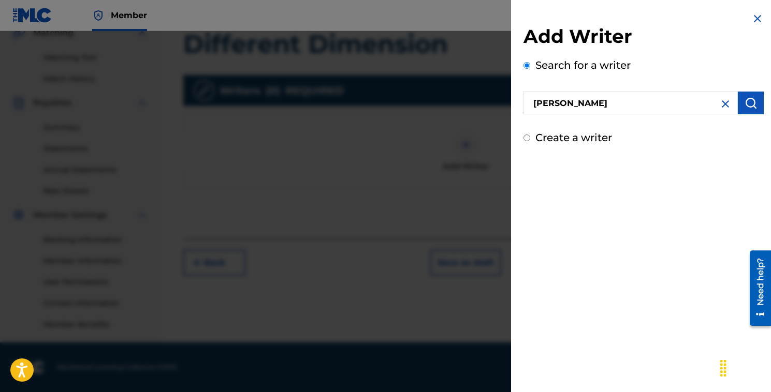
click at [749, 103] on img "submit" at bounding box center [750, 103] width 12 height 12
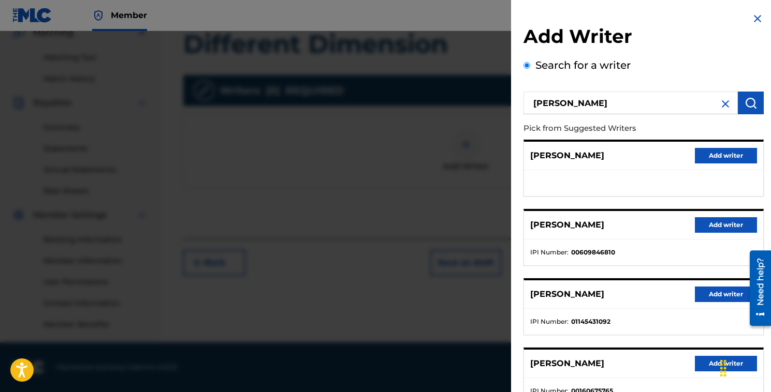
click at [593, 130] on p "Pick from Suggested Writers" at bounding box center [613, 129] width 181 height 22
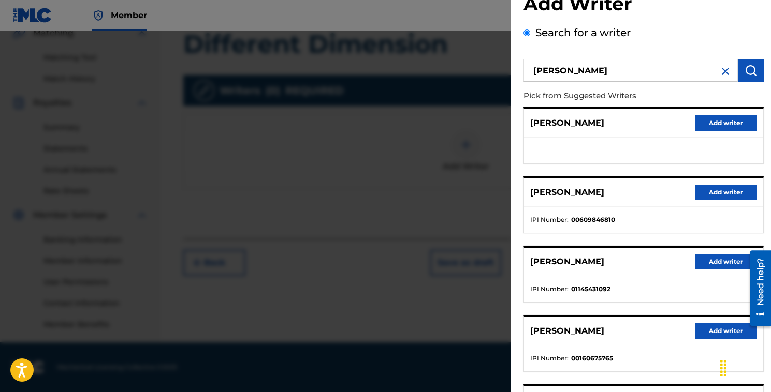
scroll to position [34, 0]
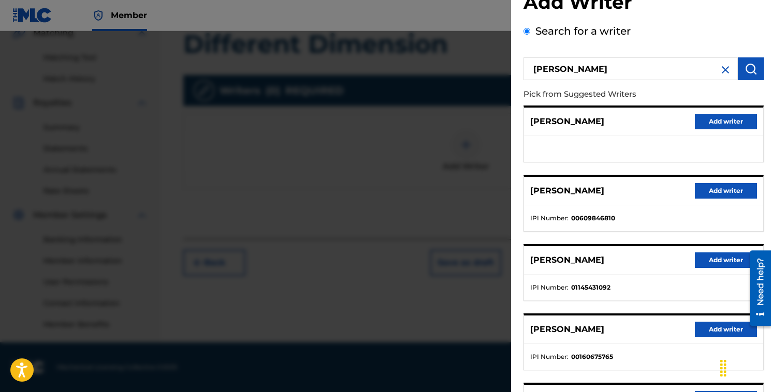
click at [714, 189] on button "Add writer" at bounding box center [726, 191] width 62 height 16
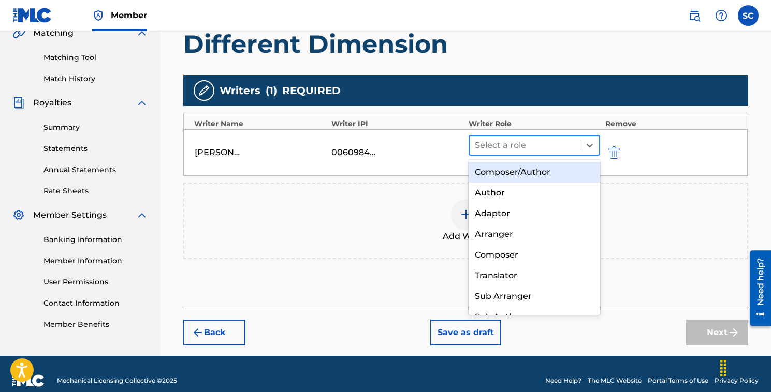
click at [524, 147] on div at bounding box center [525, 145] width 100 height 14
click at [522, 172] on div "Composer/Author" at bounding box center [533, 172] width 131 height 21
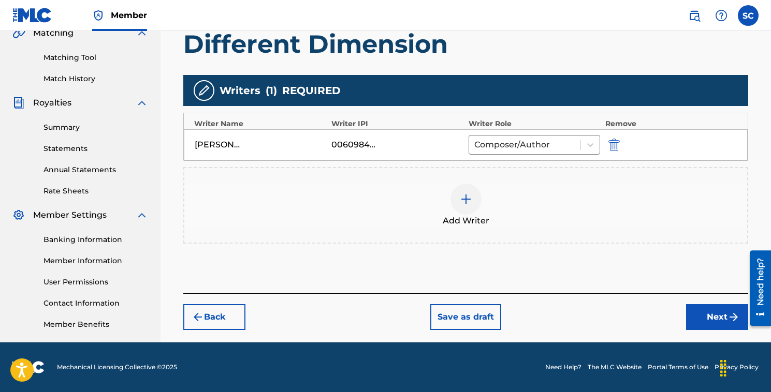
click at [725, 317] on button "Next" at bounding box center [717, 317] width 62 height 26
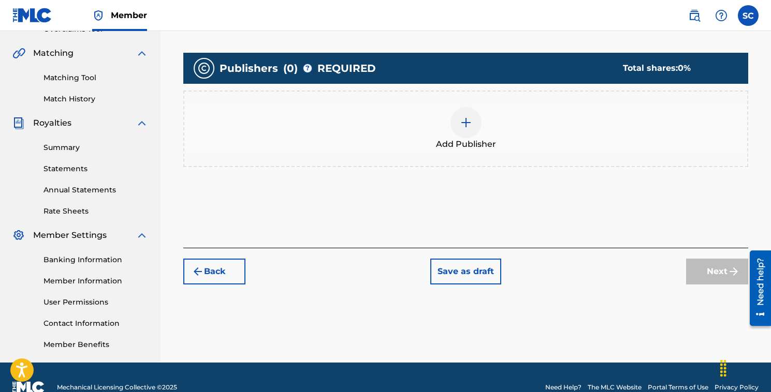
scroll to position [238, 0]
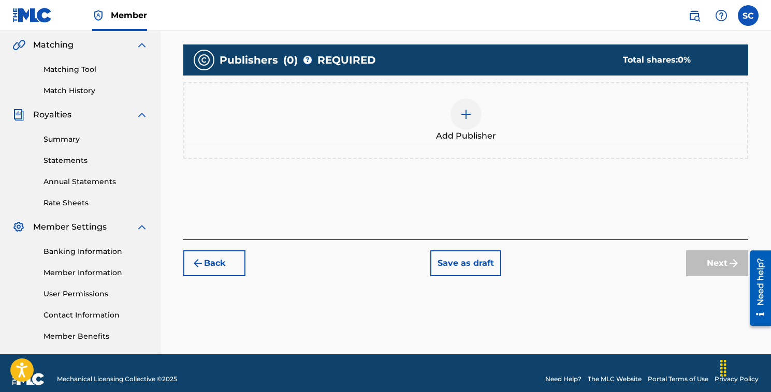
click at [468, 112] on img at bounding box center [466, 114] width 12 height 12
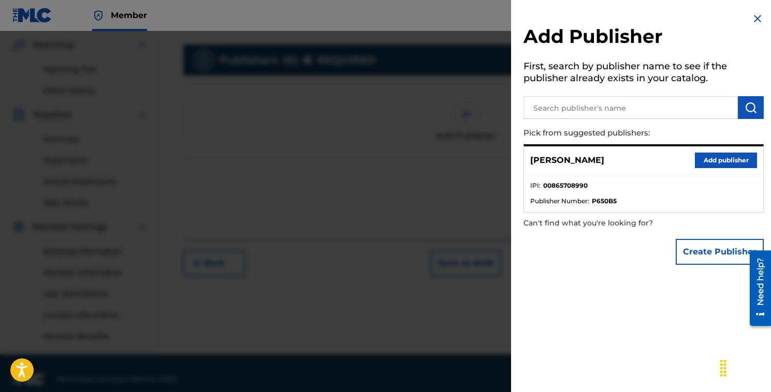
click at [580, 115] on input "text" at bounding box center [630, 107] width 214 height 23
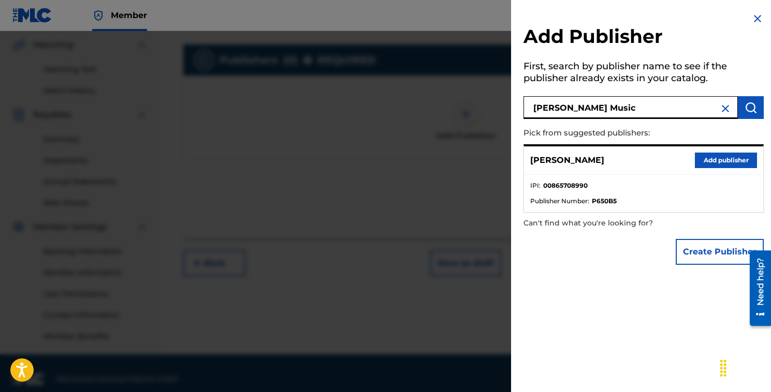
type input "[PERSON_NAME] Music"
click at [751, 114] on button "submit" at bounding box center [751, 107] width 26 height 23
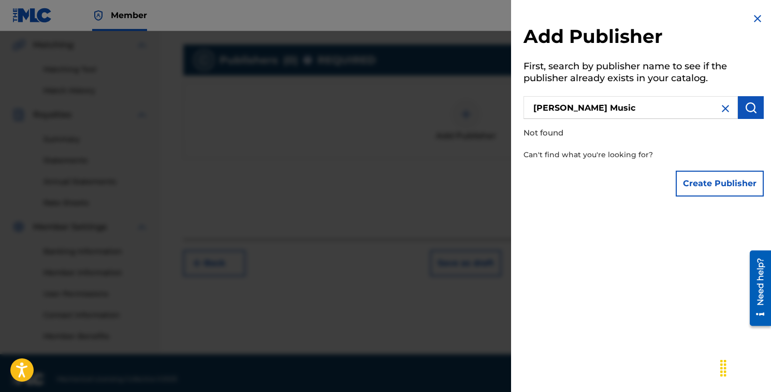
click at [708, 183] on button "Create Publisher" at bounding box center [720, 184] width 88 height 26
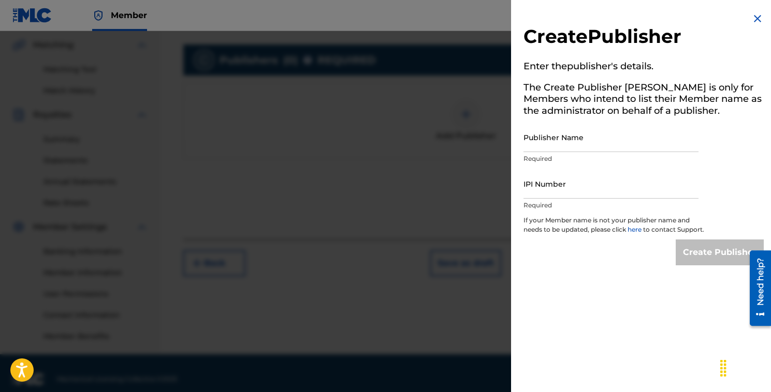
click at [618, 144] on input "Publisher Name" at bounding box center [610, 138] width 175 height 30
type input "[PERSON_NAME] Music"
click at [568, 195] on input "IPI Number" at bounding box center [610, 184] width 175 height 30
paste input "865708990"
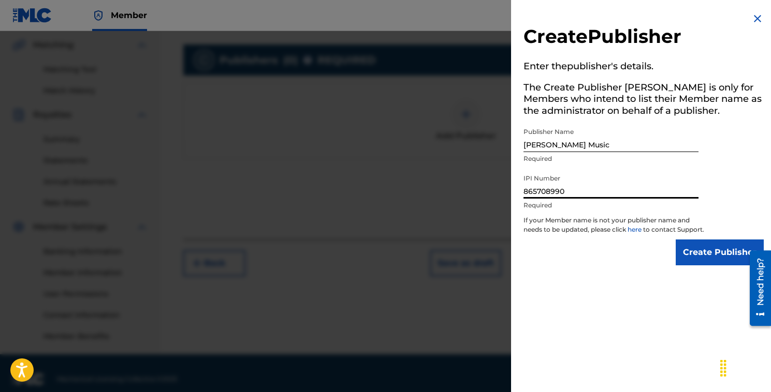
type input "865708990"
click at [706, 261] on input "Create Publisher" at bounding box center [720, 253] width 88 height 26
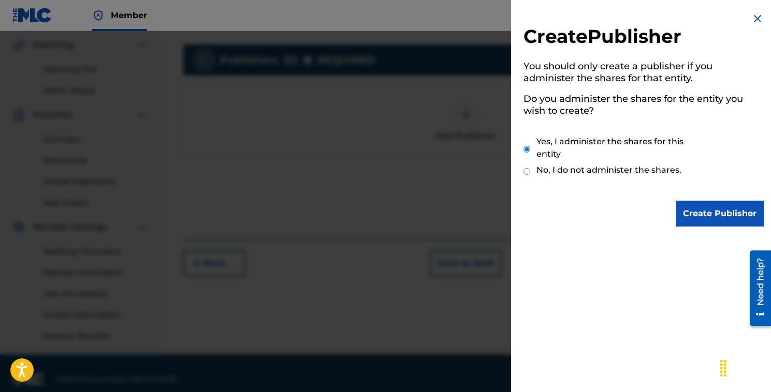
click at [700, 214] on input "Create Publisher" at bounding box center [720, 214] width 88 height 26
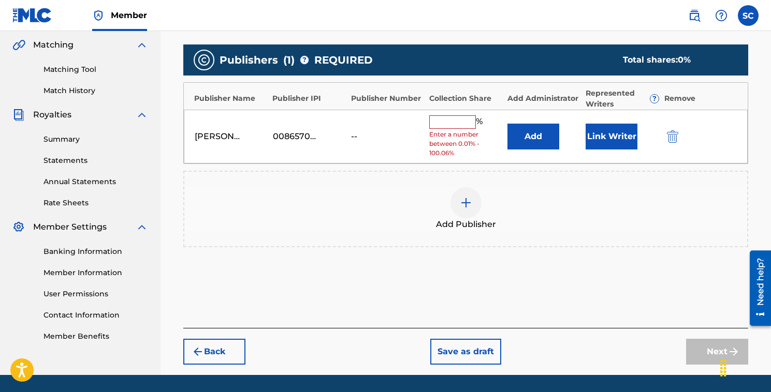
click at [454, 119] on input "text" at bounding box center [452, 121] width 47 height 13
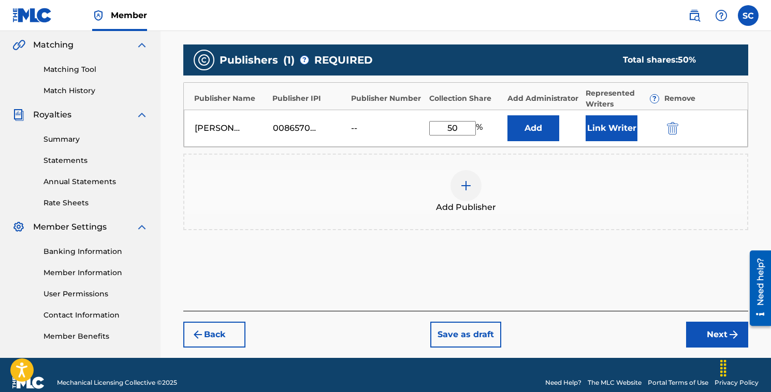
type input "50"
click at [539, 128] on button "Add" at bounding box center [533, 128] width 52 height 26
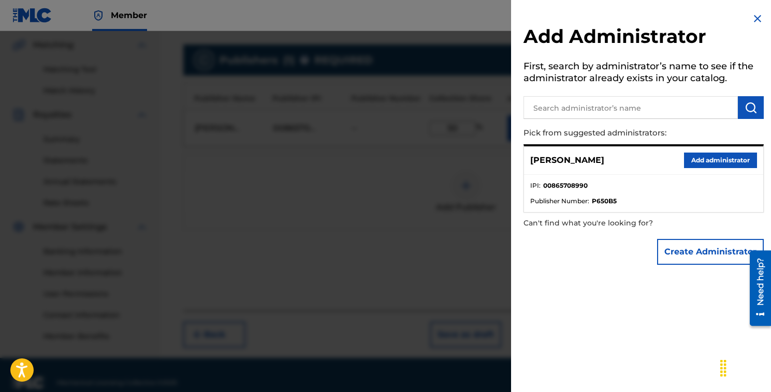
click at [539, 128] on p "Pick from suggested administrators:" at bounding box center [613, 133] width 181 height 22
click at [560, 107] on input "text" at bounding box center [630, 107] width 214 height 23
click at [573, 156] on p "[PERSON_NAME]" at bounding box center [567, 160] width 74 height 12
click at [694, 160] on button "Add administrator" at bounding box center [720, 161] width 73 height 16
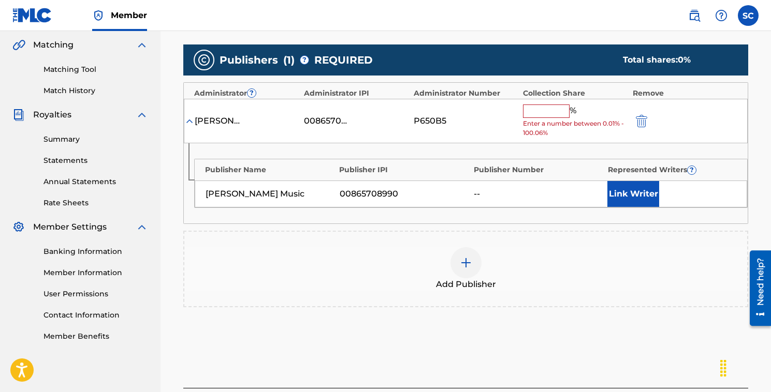
click at [548, 113] on input "text" at bounding box center [546, 111] width 47 height 13
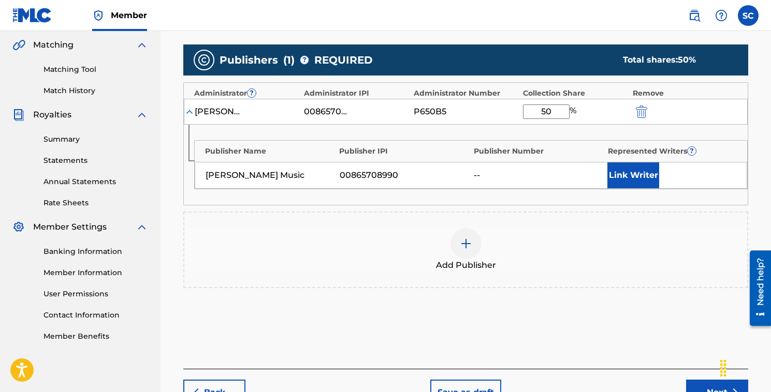
type input "50"
click at [624, 174] on button "Link Writer" at bounding box center [633, 176] width 52 height 26
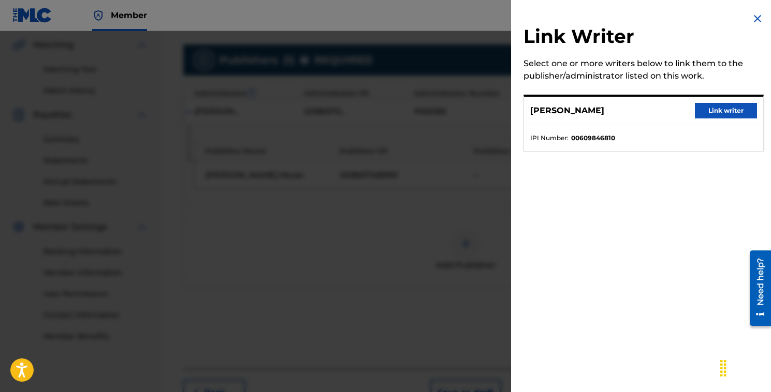
click at [715, 112] on button "Link writer" at bounding box center [726, 111] width 62 height 16
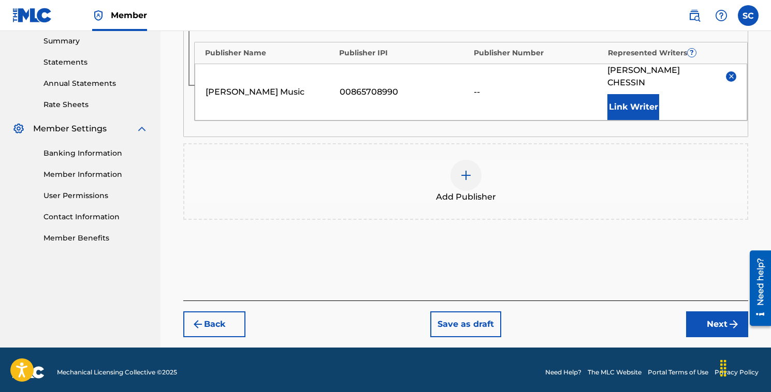
scroll to position [341, 0]
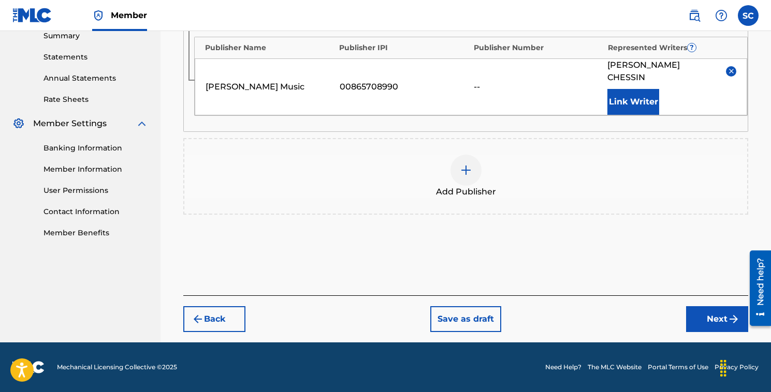
click at [708, 315] on button "Next" at bounding box center [717, 319] width 62 height 26
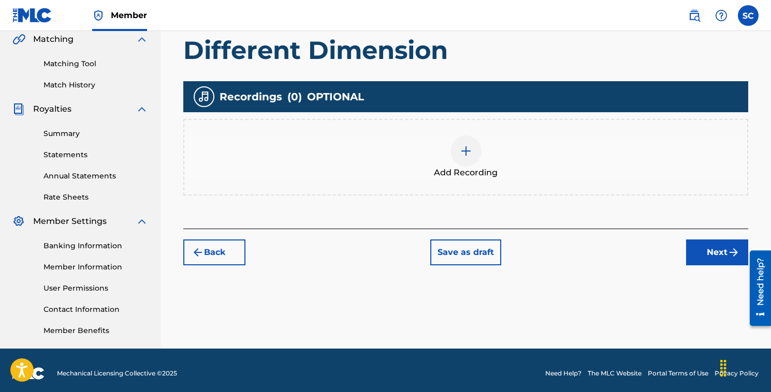
scroll to position [250, 0]
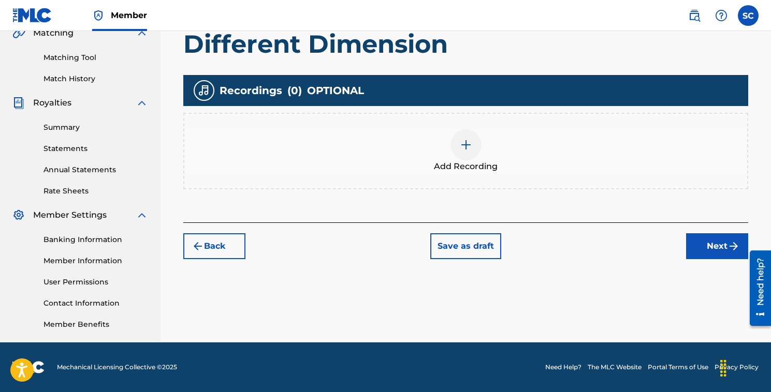
click at [461, 142] on img at bounding box center [466, 145] width 12 height 12
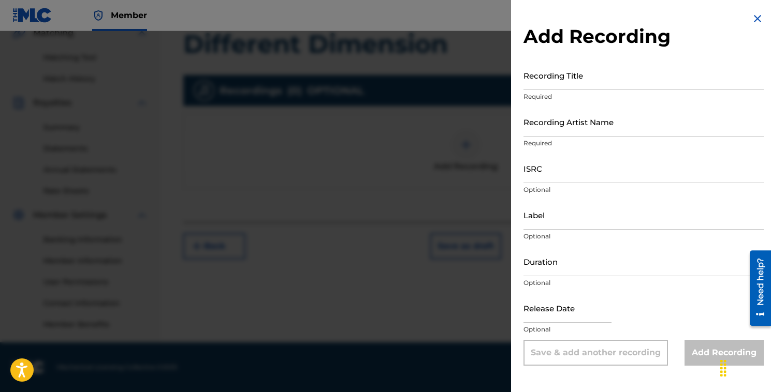
click at [557, 85] on input "Recording Title" at bounding box center [643, 76] width 240 height 30
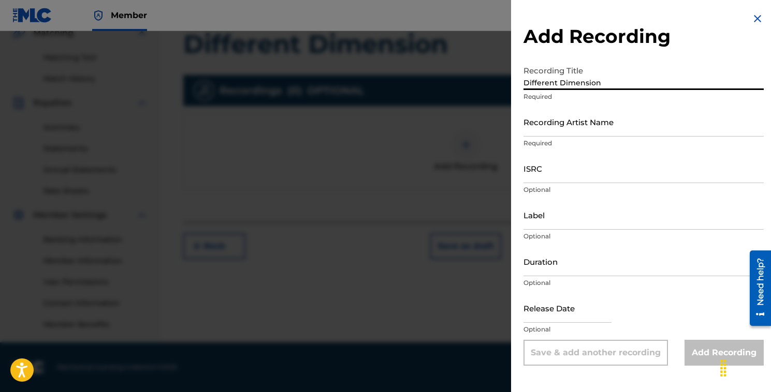
type input "Different Dimension"
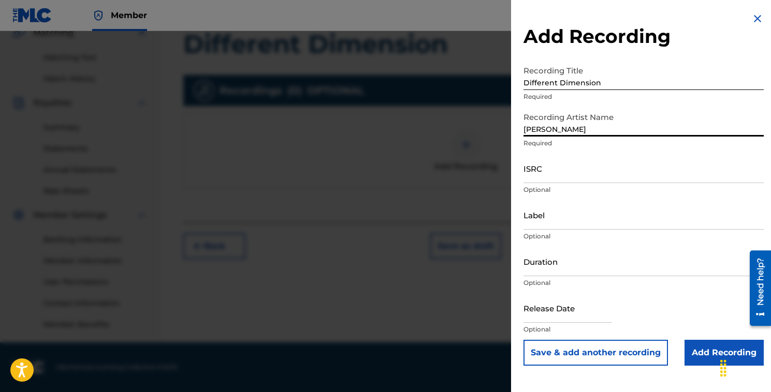
type input "[PERSON_NAME]"
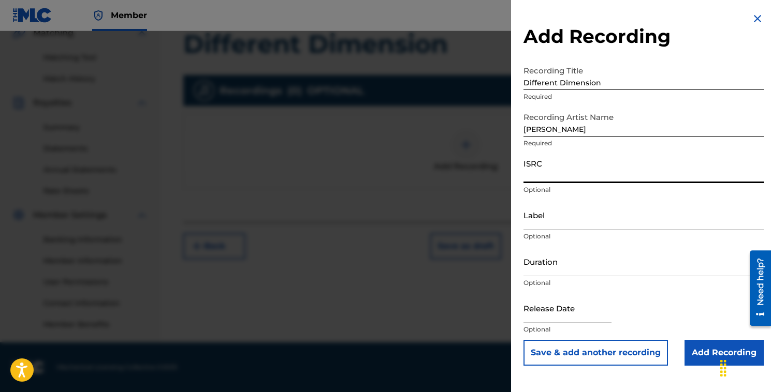
click at [556, 182] on input "ISRC" at bounding box center [643, 169] width 240 height 30
paste input "QZWV32578015, QZWV32578061"
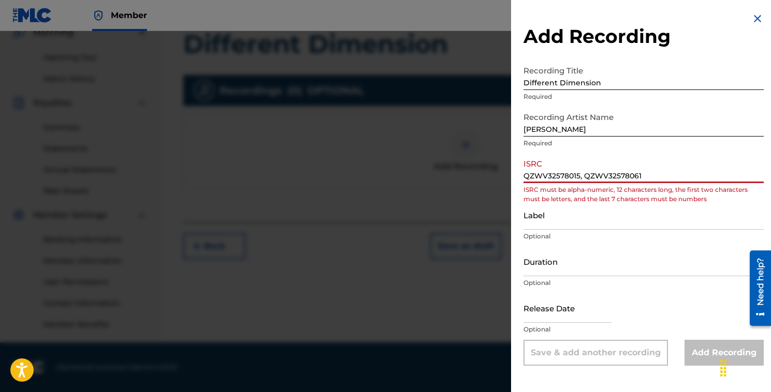
click at [585, 175] on input "QZWV32578015, QZWV32578061" at bounding box center [643, 169] width 240 height 30
drag, startPoint x: 648, startPoint y: 177, endPoint x: 579, endPoint y: 175, distance: 68.9
click at [579, 175] on input "QZWV32578015, QZWV32578061" at bounding box center [643, 169] width 240 height 30
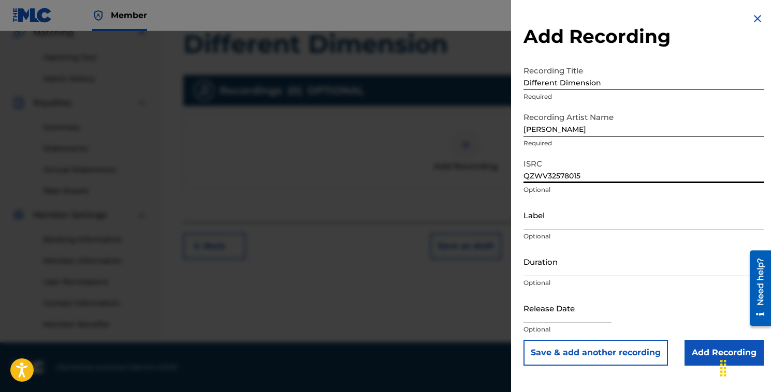
type input "QZWV32578015"
click at [523, 340] on button "Save & add another recording" at bounding box center [595, 353] width 144 height 26
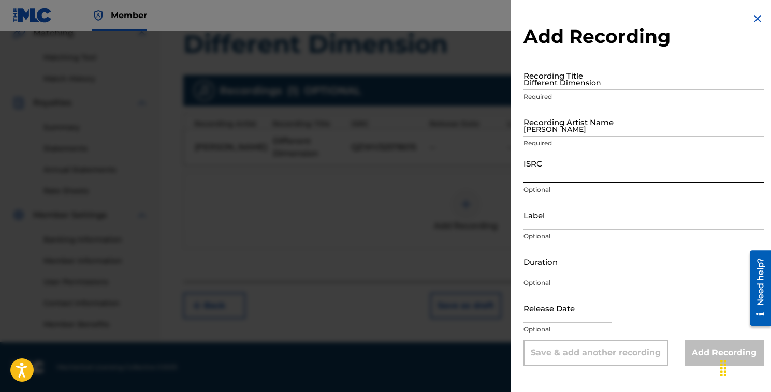
click at [576, 222] on input "Label" at bounding box center [643, 215] width 240 height 30
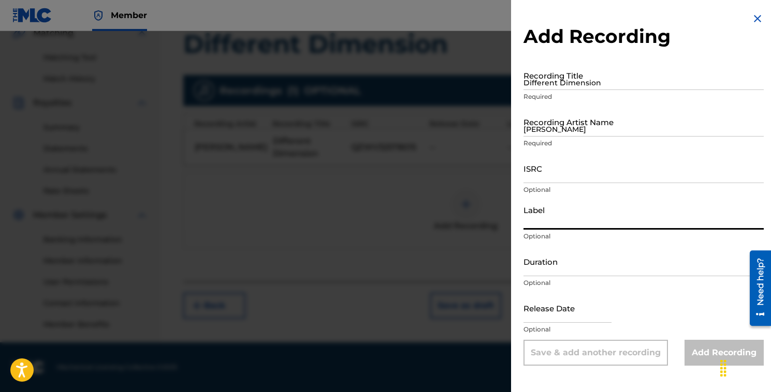
click at [568, 173] on input "ISRC" at bounding box center [643, 169] width 240 height 30
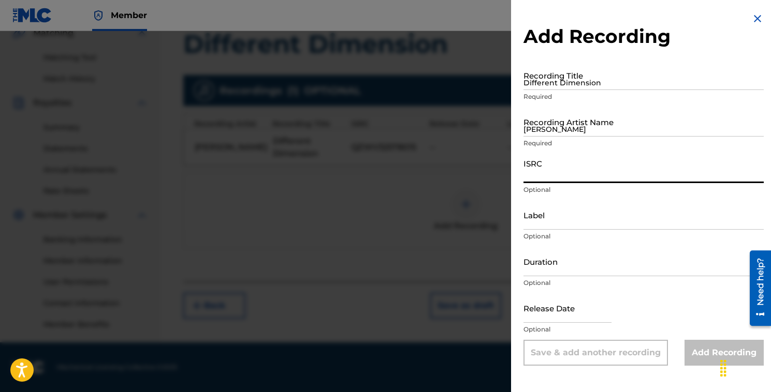
paste input "QZWV32578015, QZWV32578061"
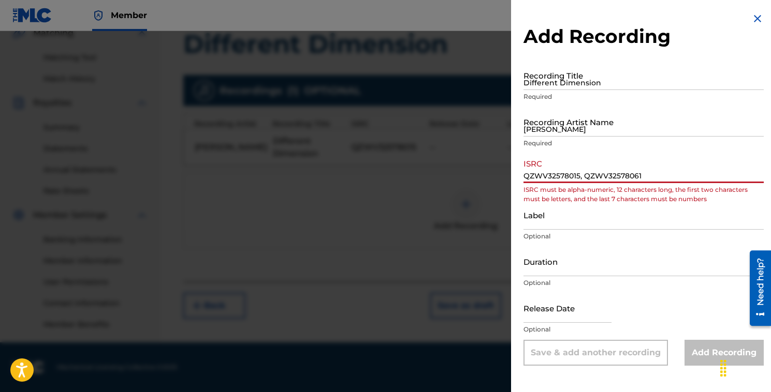
drag, startPoint x: 650, startPoint y: 177, endPoint x: 580, endPoint y: 177, distance: 69.4
click at [580, 177] on input "QZWV32578015, QZWV32578061" at bounding box center [643, 169] width 240 height 30
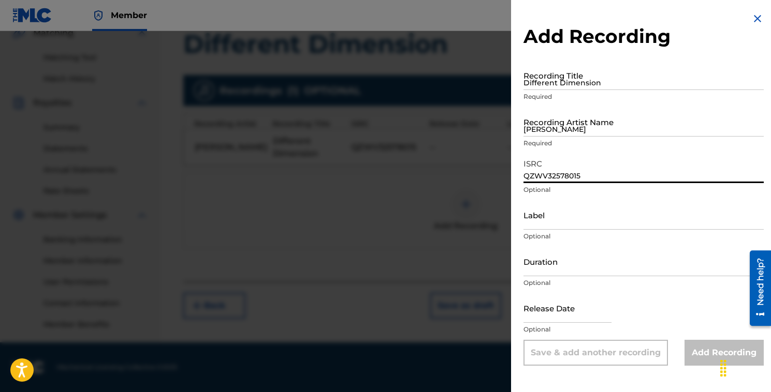
type input "QZWV32578015"
click at [575, 223] on input "Label" at bounding box center [643, 215] width 240 height 30
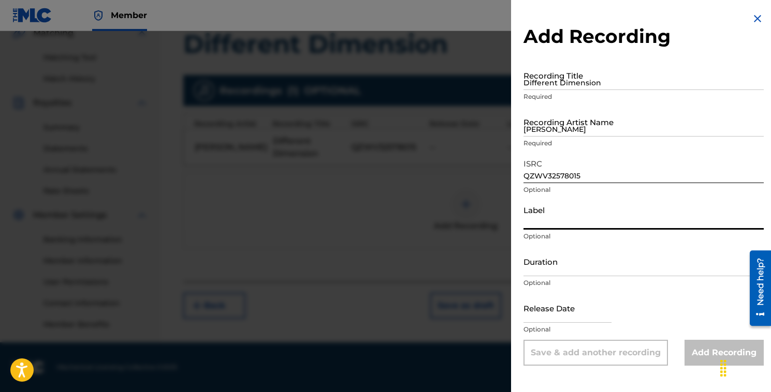
type input "[PERSON_NAME] Music"
click at [565, 274] on input "Duration" at bounding box center [643, 262] width 240 height 30
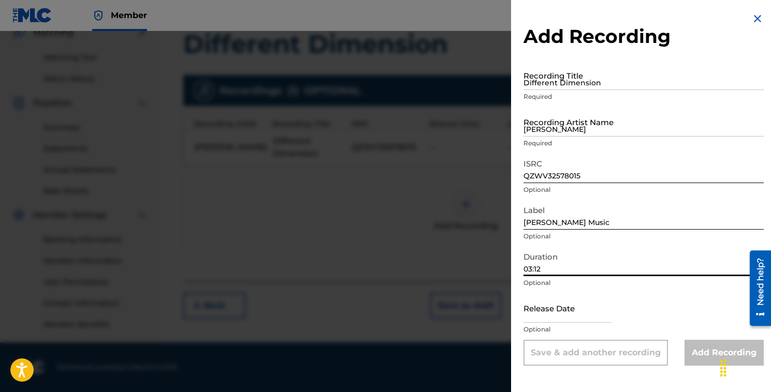
type input "03:12"
click at [560, 319] on input "text" at bounding box center [567, 309] width 88 height 30
select select "7"
select select "2025"
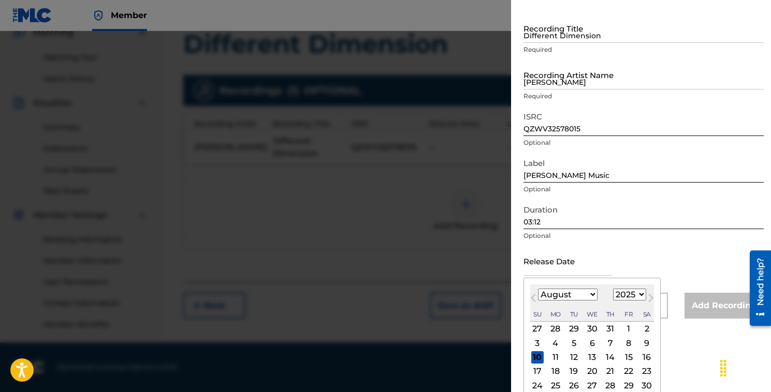
scroll to position [82, 0]
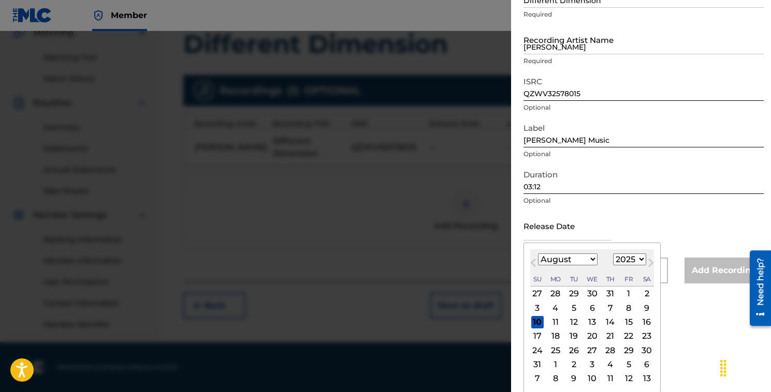
click at [590, 258] on select "January February March April May June July August September October November De…" at bounding box center [568, 260] width 60 height 12
select select "8"
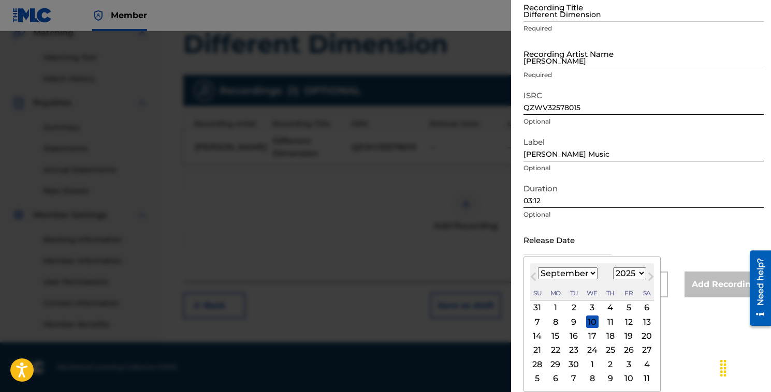
click at [625, 347] on div "26" at bounding box center [628, 350] width 12 height 12
type input "[DATE]"
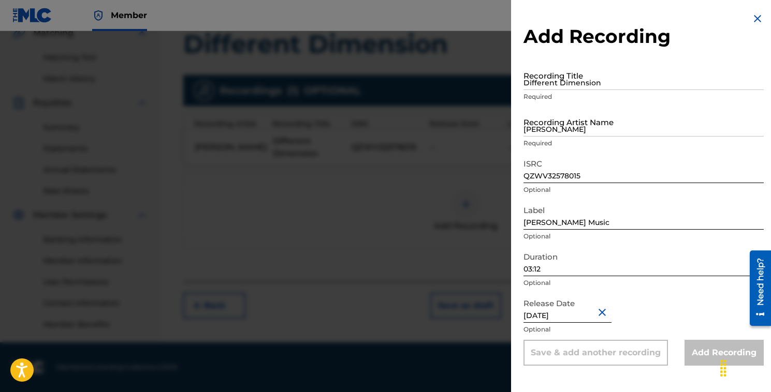
scroll to position [0, 0]
click at [653, 317] on div "Release Date [DATE] Optional" at bounding box center [643, 317] width 240 height 47
click at [708, 351] on div "Add Recording" at bounding box center [723, 353] width 79 height 26
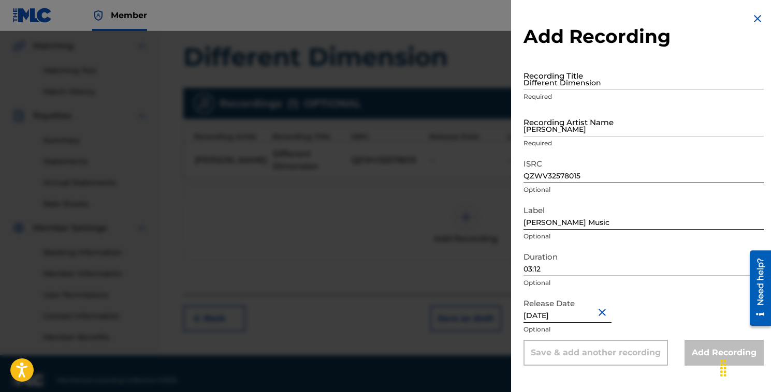
scroll to position [250, 0]
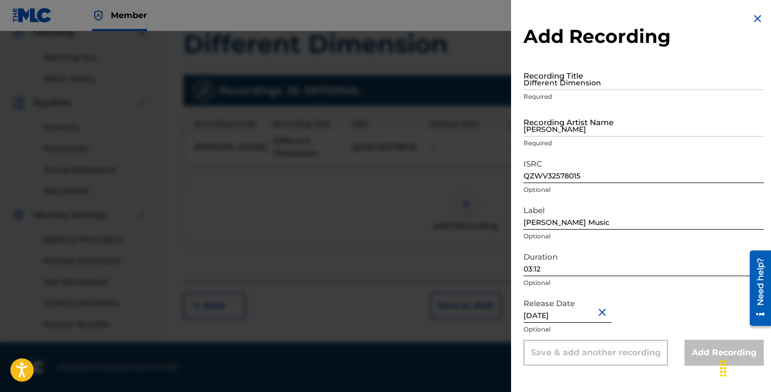
click at [632, 304] on div "Release Date [DATE] Optional" at bounding box center [643, 317] width 240 height 47
click at [597, 312] on button "Close" at bounding box center [604, 313] width 16 height 32
click at [597, 318] on input "text" at bounding box center [567, 309] width 88 height 30
select select "7"
select select "2025"
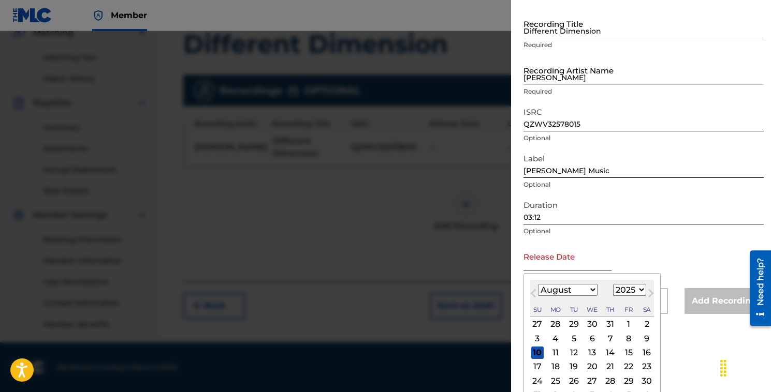
scroll to position [82, 0]
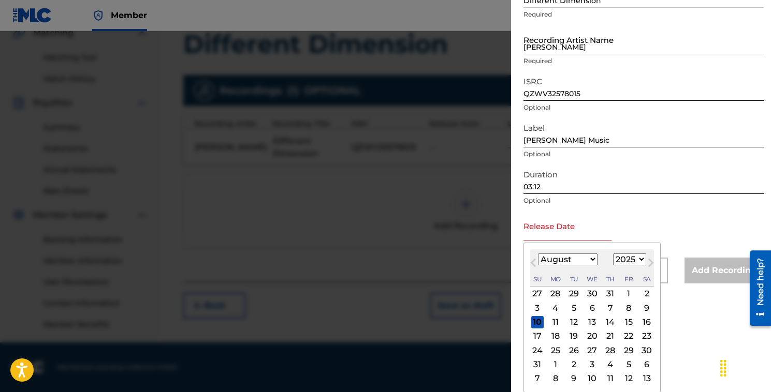
click at [591, 258] on select "January February March April May June July August September October November De…" at bounding box center [568, 260] width 60 height 12
select select "8"
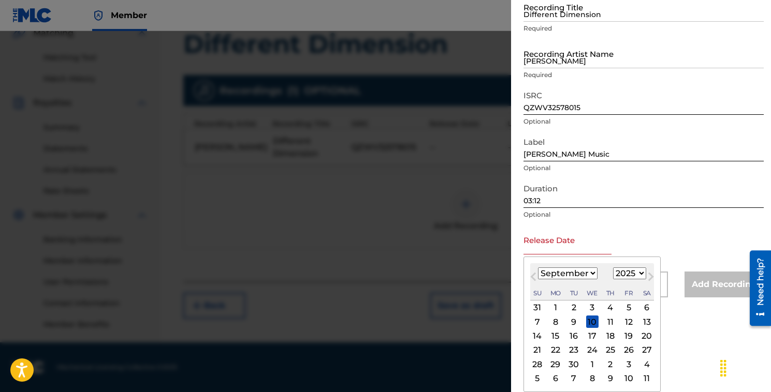
scroll to position [68, 0]
click at [627, 349] on div "26" at bounding box center [628, 350] width 12 height 12
type input "[DATE]"
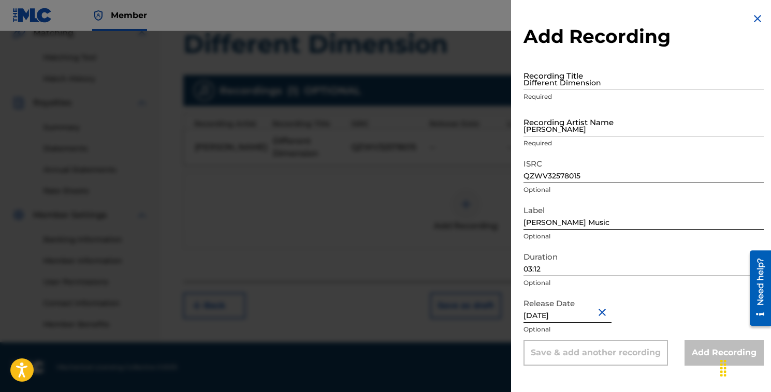
click at [617, 320] on div "Release Date [DATE] Optional" at bounding box center [643, 317] width 240 height 47
click at [702, 355] on div "Add Recording" at bounding box center [723, 353] width 79 height 26
click at [690, 310] on div "Release Date [DATE] Optional" at bounding box center [643, 317] width 240 height 47
click at [638, 271] on input "03:12" at bounding box center [643, 262] width 240 height 30
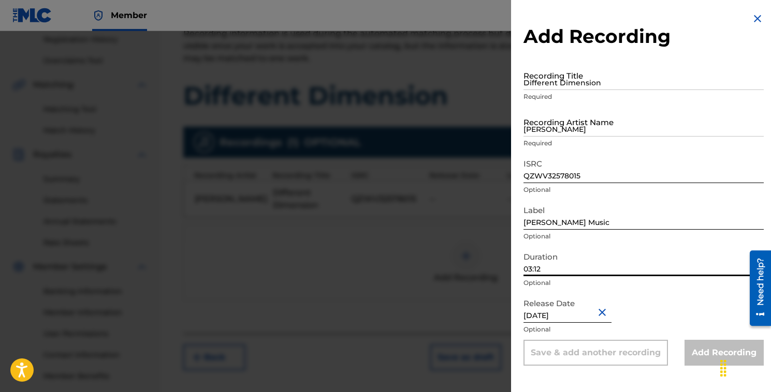
click at [656, 300] on div "Release Date [DATE] Optional" at bounding box center [643, 317] width 240 height 47
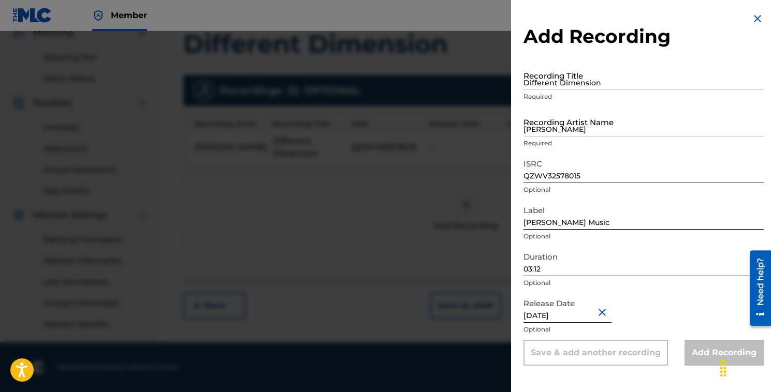
click at [597, 312] on button "Close" at bounding box center [604, 313] width 16 height 32
click at [590, 319] on input "text" at bounding box center [567, 309] width 88 height 30
select select "7"
select select "2025"
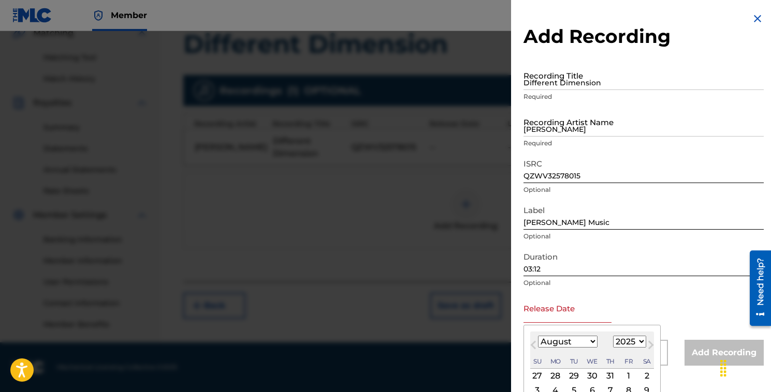
click at [592, 316] on input "text" at bounding box center [567, 309] width 88 height 30
type input "[DATE]"
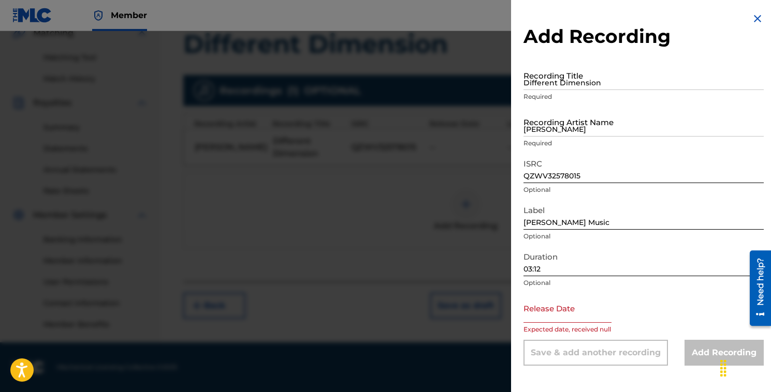
click at [627, 311] on div "Release Date Expected date, received null" at bounding box center [643, 317] width 240 height 47
click at [603, 319] on input "text" at bounding box center [567, 309] width 88 height 30
select select "7"
select select "2025"
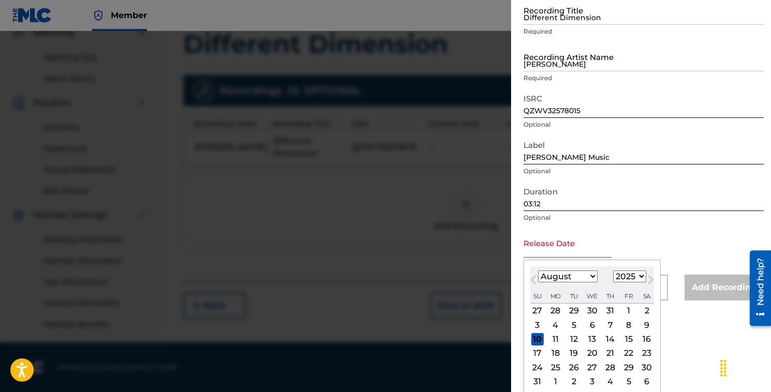
scroll to position [82, 0]
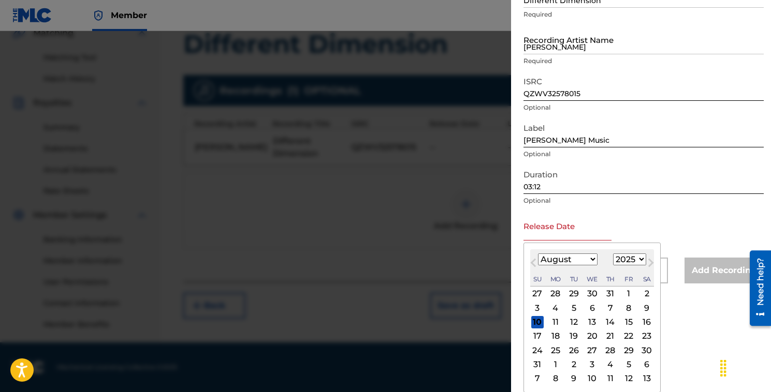
click at [593, 259] on select "January February March April May June July August September October November De…" at bounding box center [568, 260] width 60 height 12
select select "8"
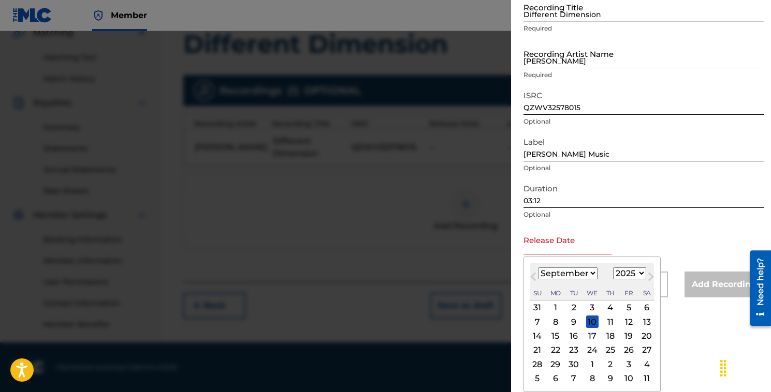
click at [627, 350] on div "26" at bounding box center [628, 350] width 12 height 12
type input "[DATE]"
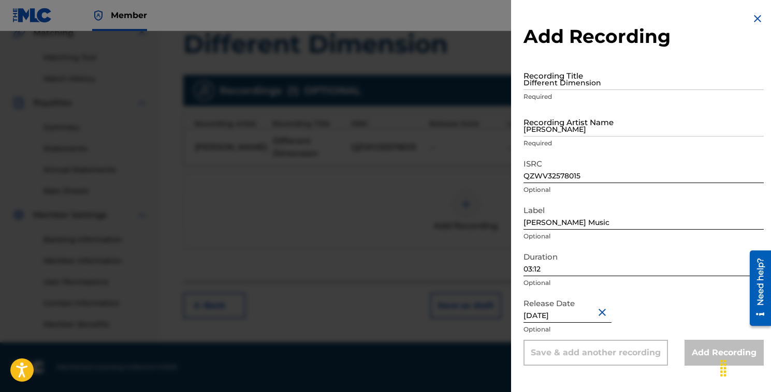
click at [670, 295] on div "Release Date [DATE] Optional" at bounding box center [643, 317] width 240 height 47
click at [639, 312] on div "Release Date [DATE] Optional" at bounding box center [643, 317] width 240 height 47
click at [674, 319] on div "Release Date [DATE] Optional" at bounding box center [643, 317] width 240 height 47
click at [713, 310] on div "Release Date [DATE] Optional" at bounding box center [643, 317] width 240 height 47
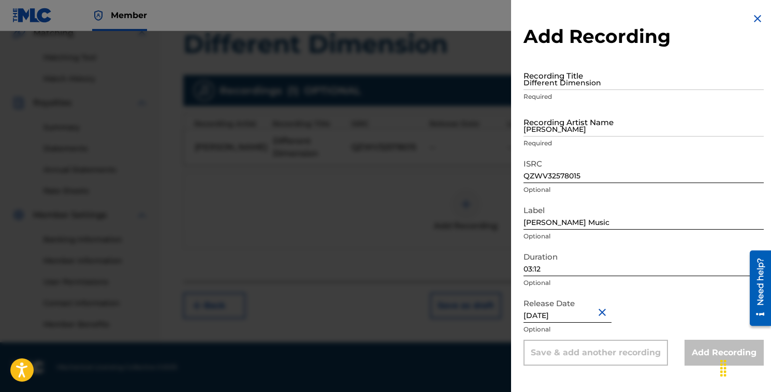
click at [597, 311] on button "Close" at bounding box center [604, 313] width 16 height 32
click at [642, 297] on div "Release Date Expected date, received null" at bounding box center [643, 317] width 240 height 47
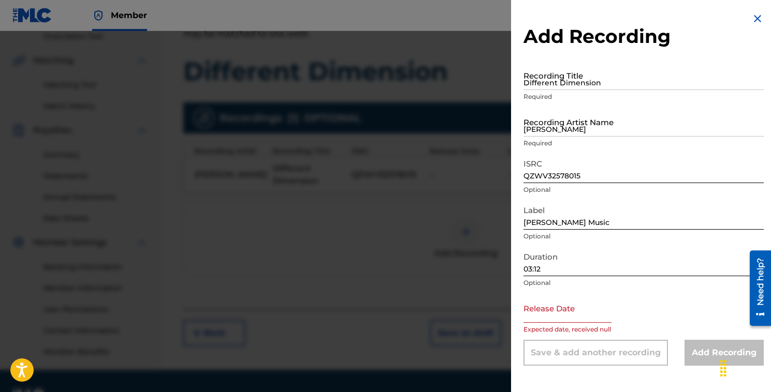
scroll to position [250, 0]
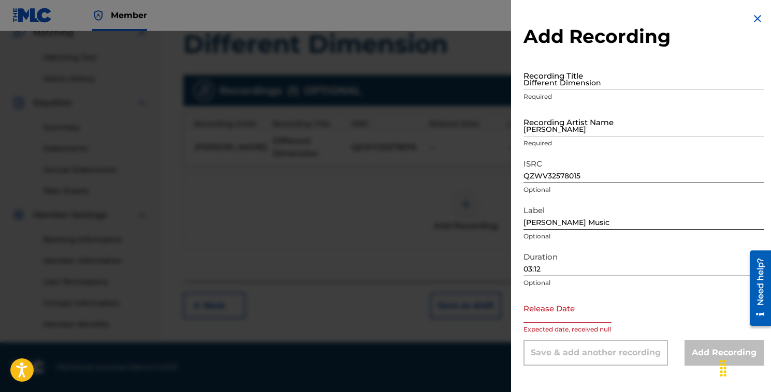
click at [753, 20] on img at bounding box center [757, 18] width 12 height 12
